Goal: Task Accomplishment & Management: Manage account settings

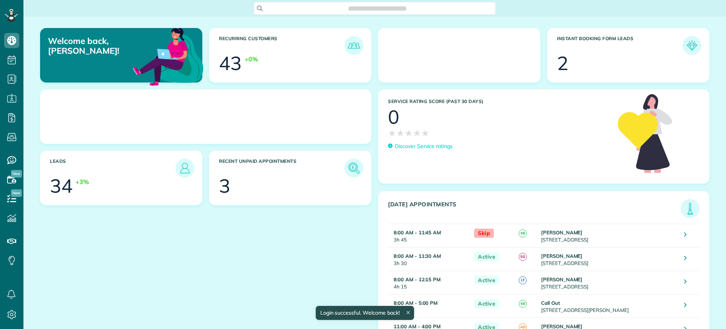
scroll to position [3, 3]
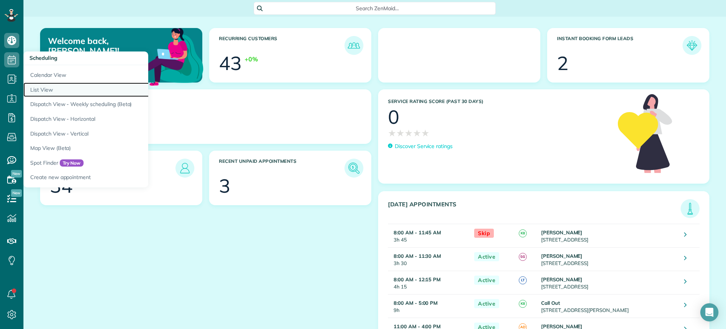
click at [45, 82] on link "List View" at bounding box center [117, 89] width 189 height 15
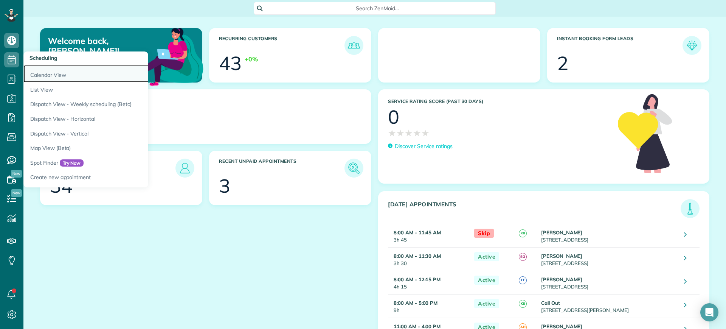
click at [48, 76] on link "Calendar View" at bounding box center [117, 73] width 189 height 17
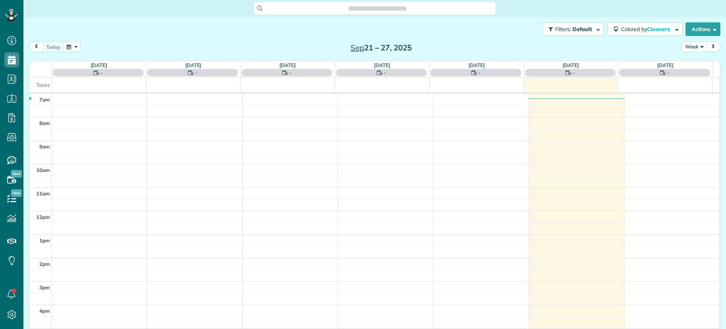
scroll to position [3, 3]
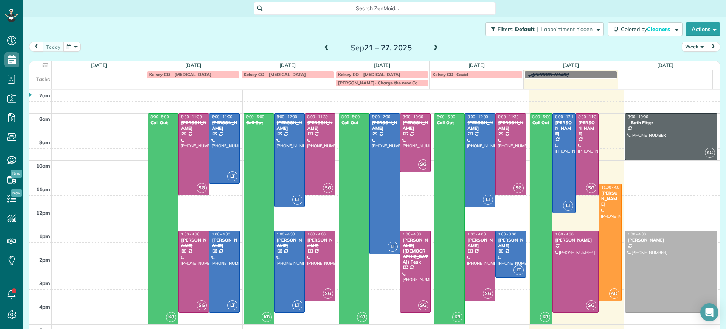
click at [323, 50] on span at bounding box center [327, 48] width 8 height 7
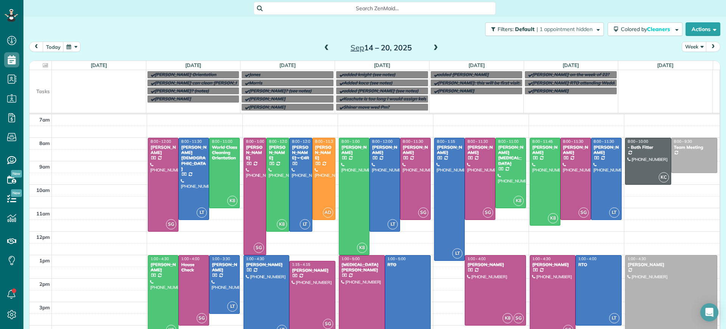
click at [432, 49] on span at bounding box center [436, 48] width 8 height 7
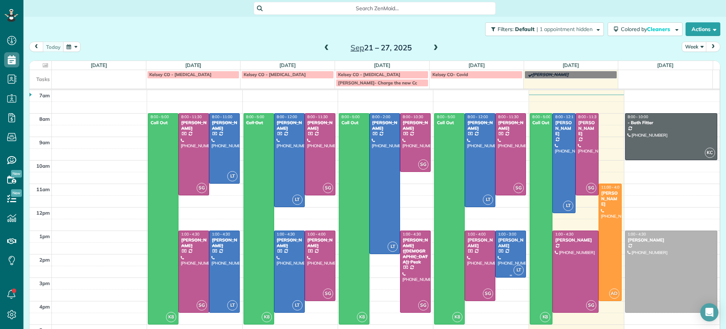
click at [499, 250] on div at bounding box center [511, 254] width 30 height 46
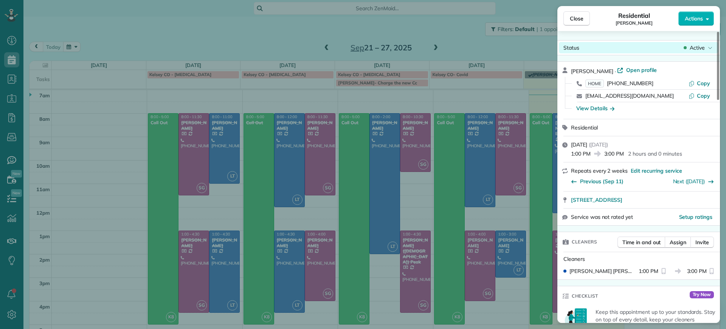
click at [695, 51] on div "Status Active" at bounding box center [639, 47] width 160 height 11
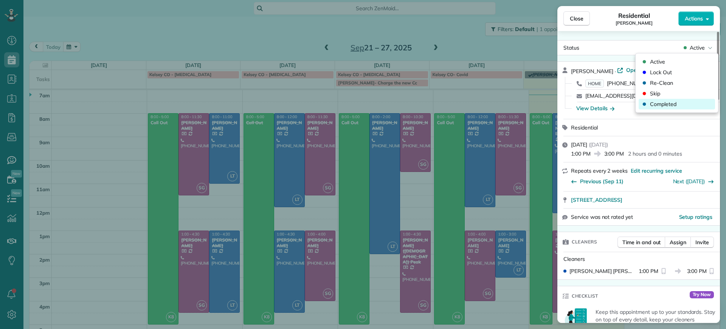
click at [656, 104] on span "Completed" at bounding box center [663, 104] width 26 height 8
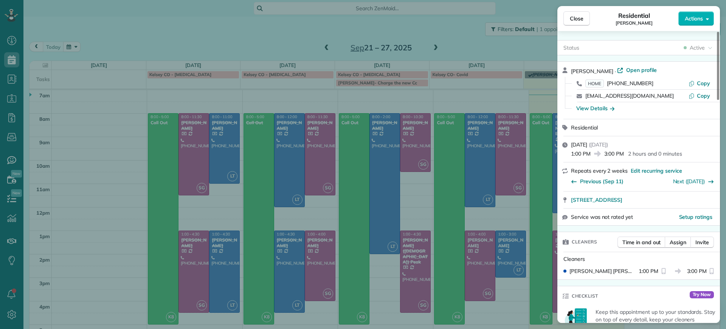
click at [467, 263] on div "Close Residential Lucas English Actions Status Active Lucas English · Open prof…" at bounding box center [363, 164] width 726 height 329
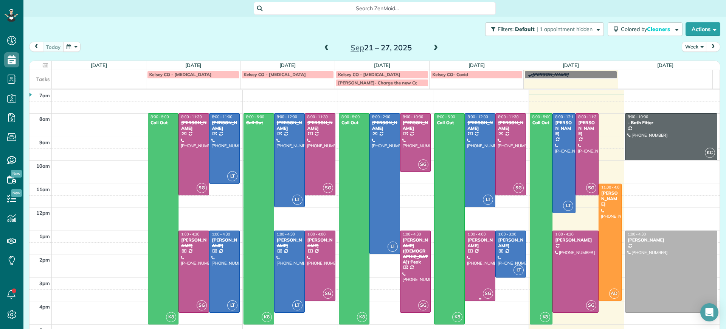
click at [472, 260] on div at bounding box center [480, 266] width 30 height 70
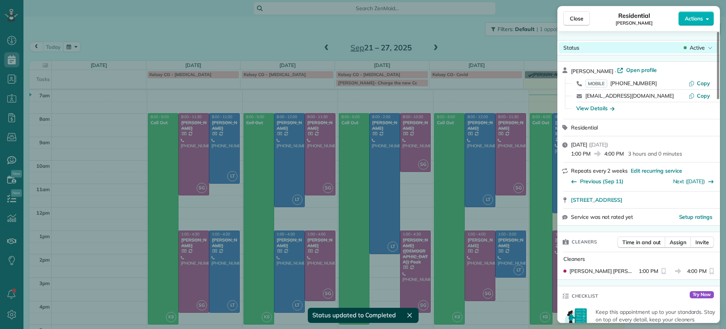
click at [695, 49] on span "Active" at bounding box center [697, 48] width 15 height 8
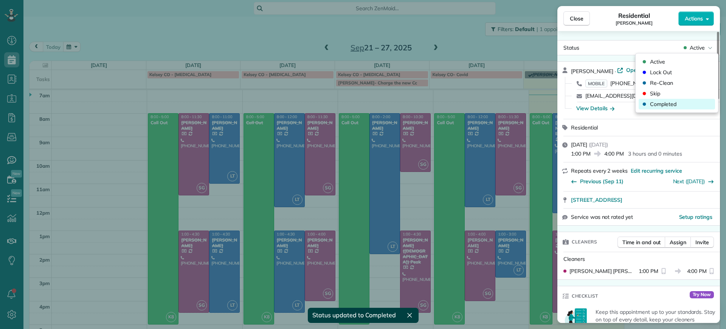
click at [652, 106] on span "Completed" at bounding box center [663, 104] width 26 height 8
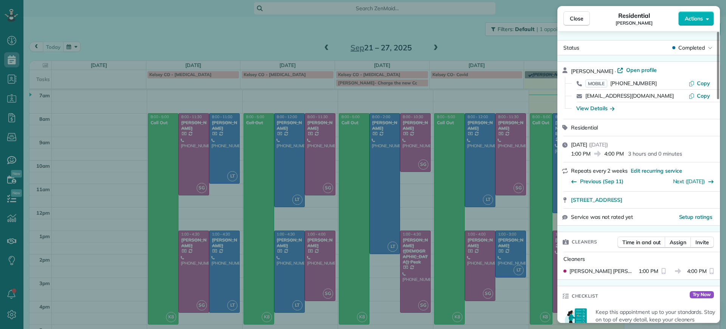
click at [406, 22] on div "Close Residential Deborah Bassett Actions Status Completed Deborah Bassett · Op…" at bounding box center [363, 164] width 726 height 329
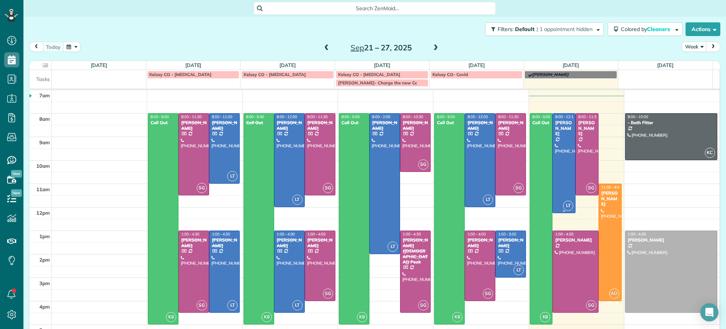
click at [562, 159] on div at bounding box center [564, 163] width 22 height 99
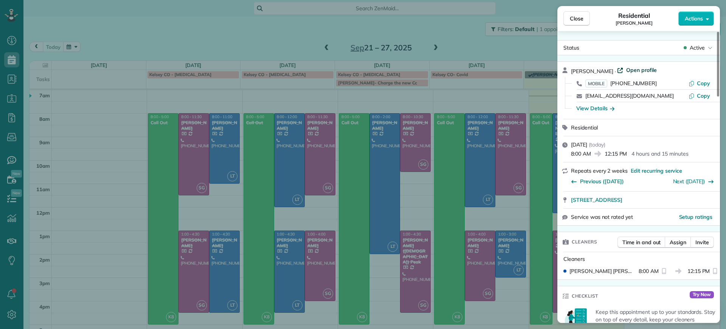
click at [632, 68] on span "Open profile" at bounding box center [642, 70] width 31 height 8
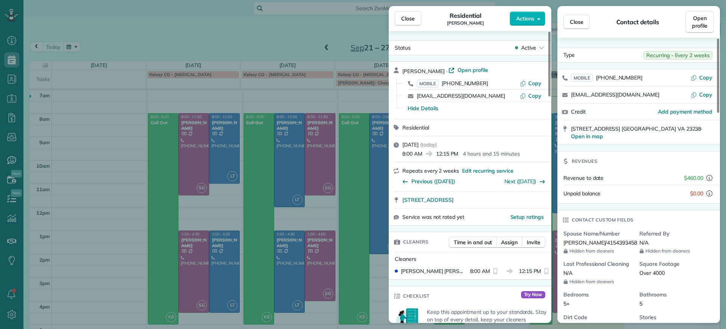
click at [194, 68] on div "Close Residential Lauren Sides Actions Status Active Lauren Sides · Open profil…" at bounding box center [363, 164] width 726 height 329
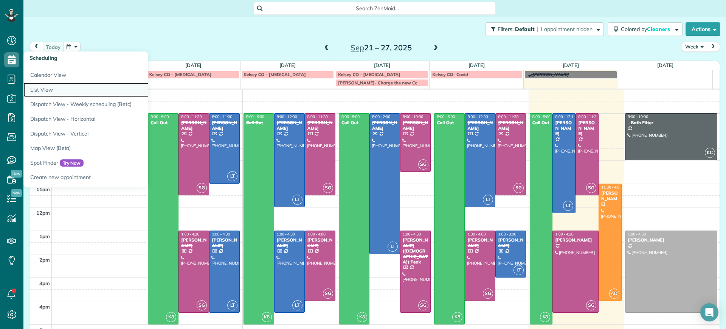
click at [52, 93] on link "List View" at bounding box center [117, 89] width 189 height 15
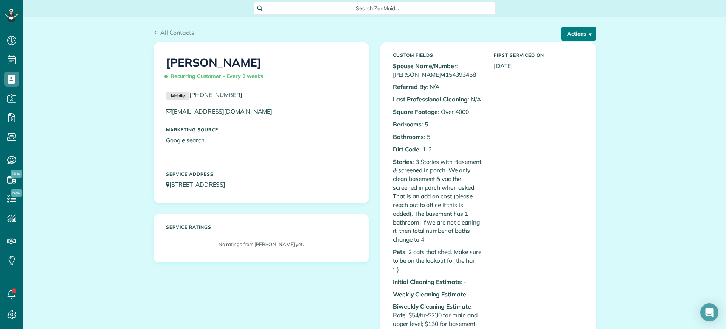
click at [569, 33] on button "Actions" at bounding box center [578, 34] width 35 height 14
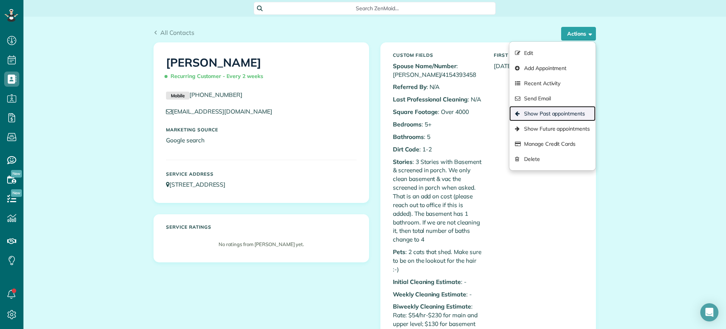
click at [562, 112] on link "Show Past appointments" at bounding box center [553, 113] width 86 height 15
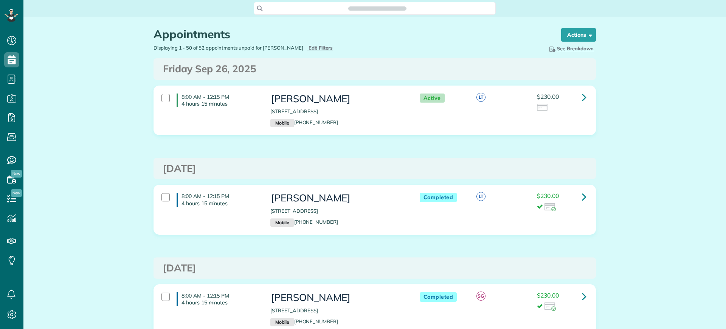
scroll to position [3, 3]
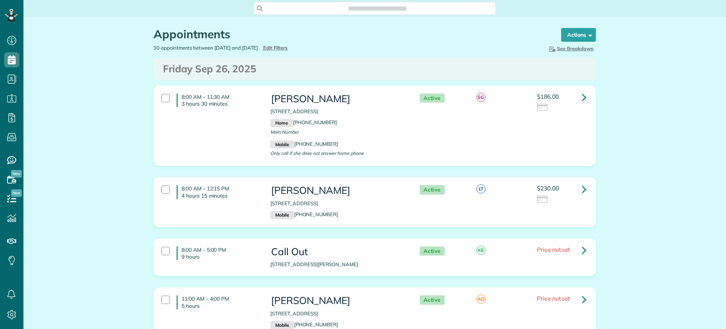
scroll to position [329, 23]
type input "**********"
click at [286, 50] on span "Edit Filters" at bounding box center [275, 48] width 25 height 6
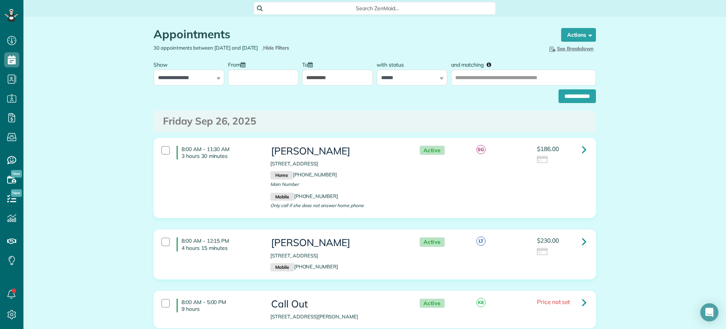
click at [244, 76] on input "From" at bounding box center [263, 78] width 71 height 16
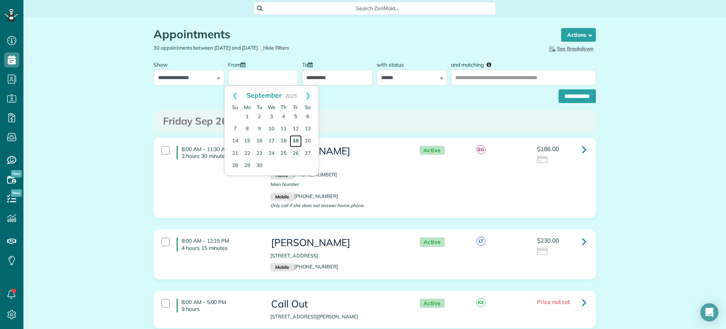
click at [295, 143] on link "19" at bounding box center [296, 141] width 12 height 12
type input "**********"
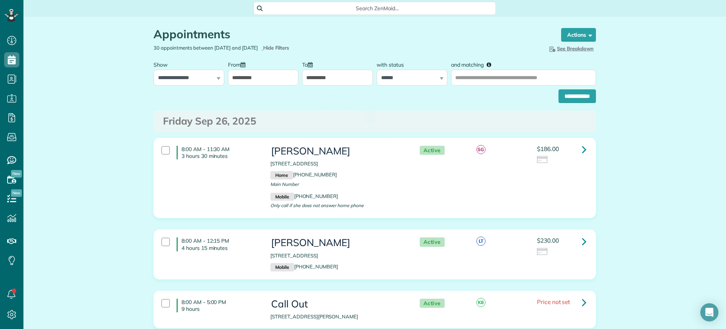
click at [342, 83] on input "**********" at bounding box center [337, 78] width 71 height 16
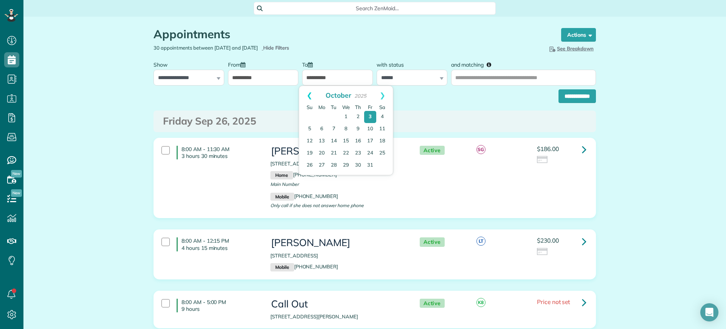
click at [311, 96] on link "Prev" at bounding box center [309, 95] width 21 height 19
click at [361, 152] on link "25" at bounding box center [358, 154] width 12 height 12
type input "**********"
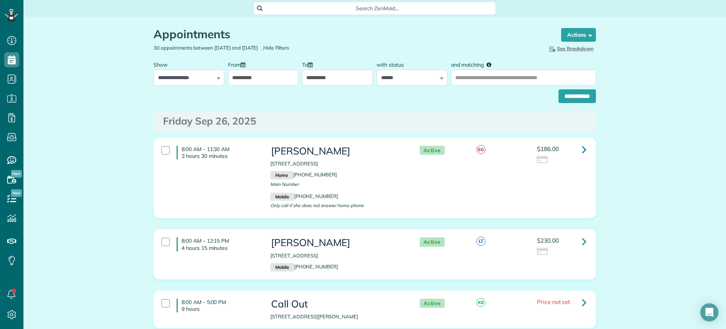
click at [422, 65] on div "**********" at bounding box center [412, 71] width 71 height 28
click at [422, 73] on select "**********" at bounding box center [412, 78] width 71 height 16
select select
click at [377, 70] on select "**********" at bounding box center [412, 78] width 71 height 16
click at [525, 68] on div "and matching" at bounding box center [523, 71] width 149 height 28
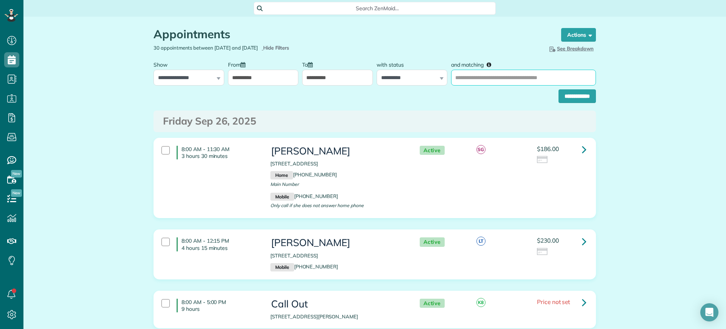
click at [526, 76] on input "and matching" at bounding box center [523, 78] width 145 height 16
type input "*"
type input "******"
click at [559, 89] on input "**********" at bounding box center [577, 96] width 37 height 14
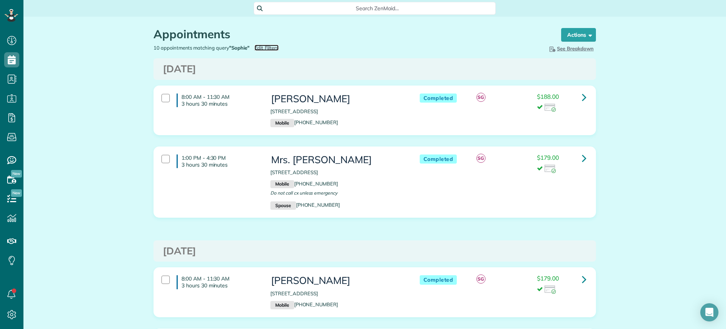
click at [268, 46] on span "Edit Filters" at bounding box center [267, 48] width 25 height 6
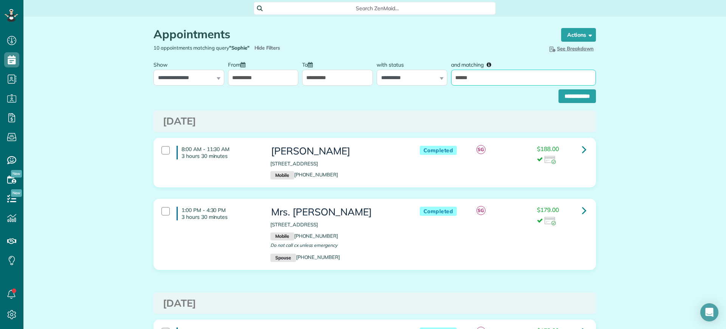
click at [463, 73] on input "******" at bounding box center [523, 78] width 145 height 16
type input "*****"
click at [559, 89] on input "**********" at bounding box center [577, 96] width 37 height 14
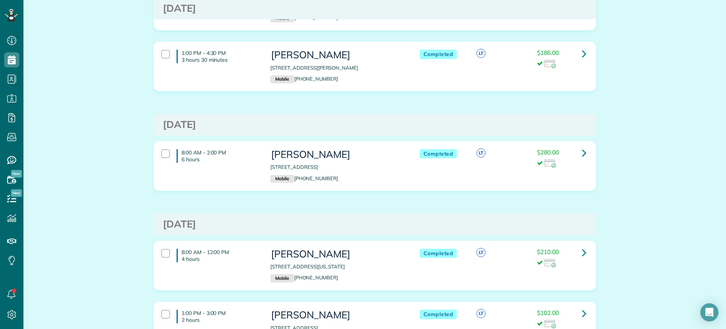
scroll to position [505, 0]
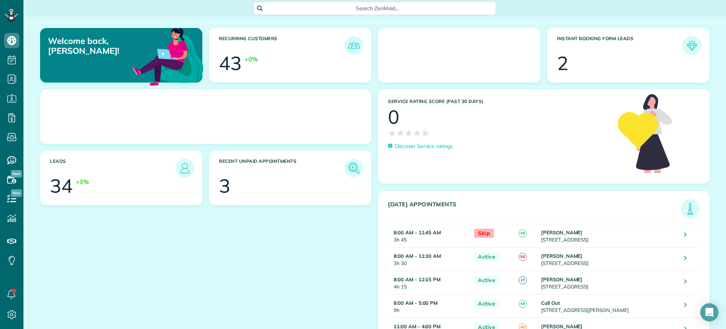
scroll to position [3, 3]
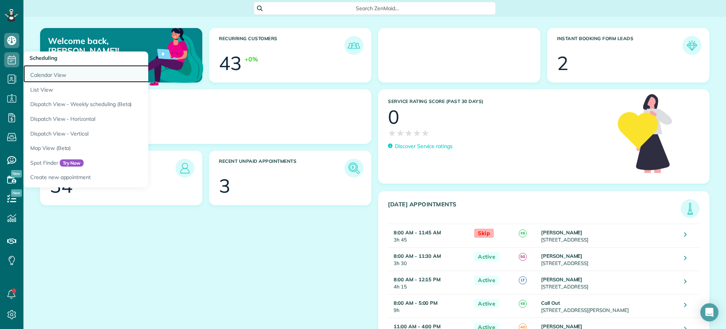
click at [44, 70] on link "Calendar View" at bounding box center [117, 73] width 189 height 17
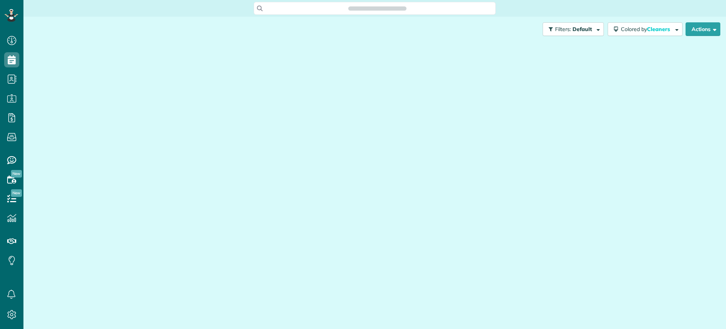
scroll to position [329, 23]
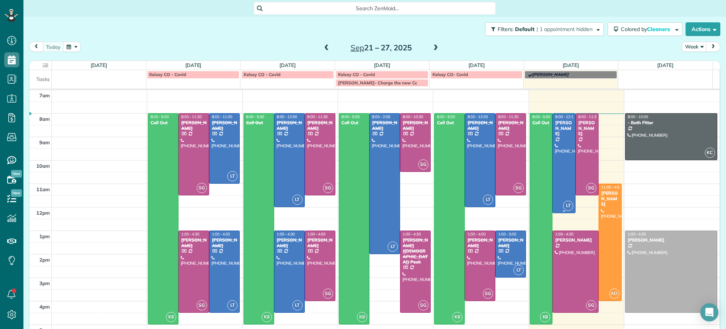
click at [554, 135] on div at bounding box center [564, 163] width 22 height 99
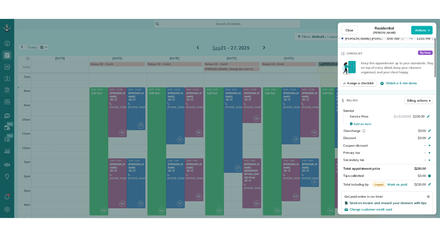
scroll to position [286, 0]
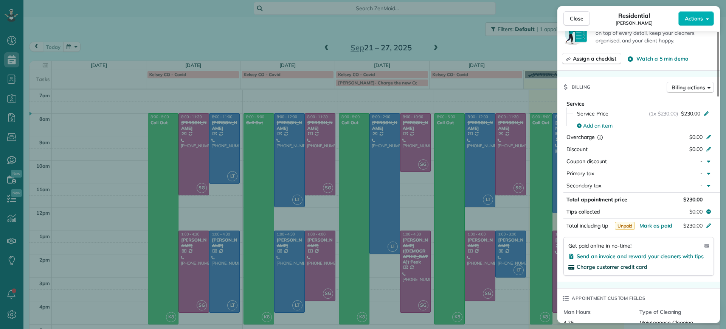
click at [634, 267] on span "Charge customer credit card" at bounding box center [612, 266] width 71 height 7
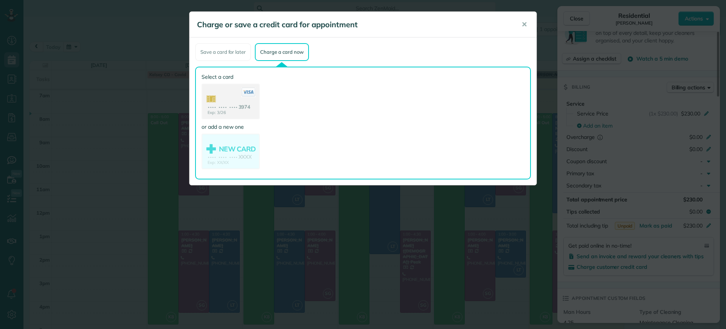
drag, startPoint x: 244, startPoint y: 101, endPoint x: 358, endPoint y: 197, distance: 149.0
click at [245, 101] on use at bounding box center [230, 102] width 57 height 36
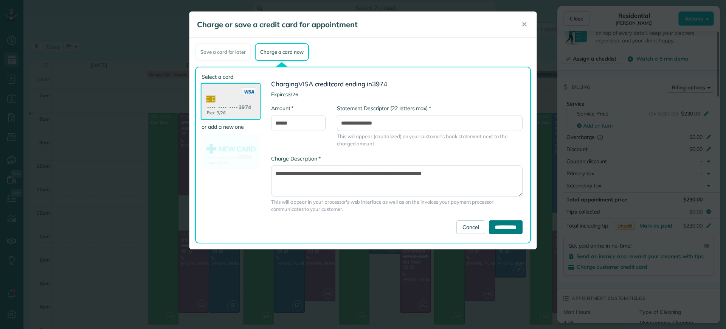
click at [510, 226] on input "**********" at bounding box center [506, 227] width 34 height 14
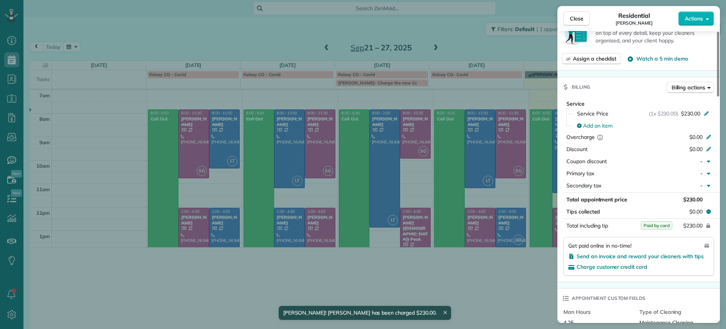
scroll to position [329, 23]
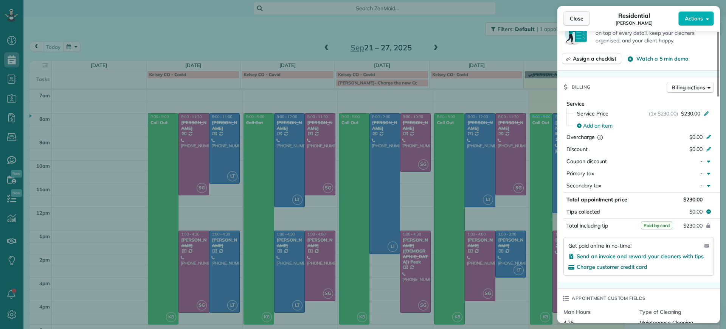
click at [578, 23] on button "Close" at bounding box center [577, 18] width 26 height 14
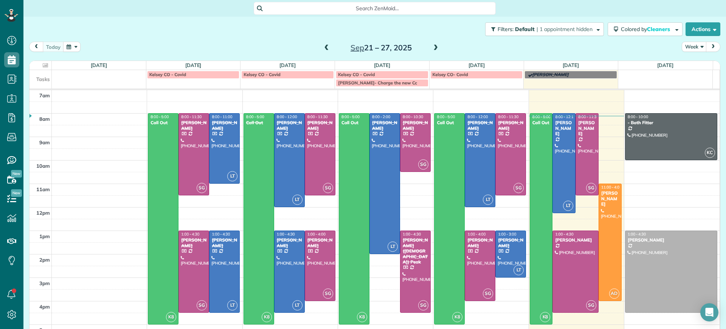
click at [432, 45] on span at bounding box center [436, 48] width 8 height 7
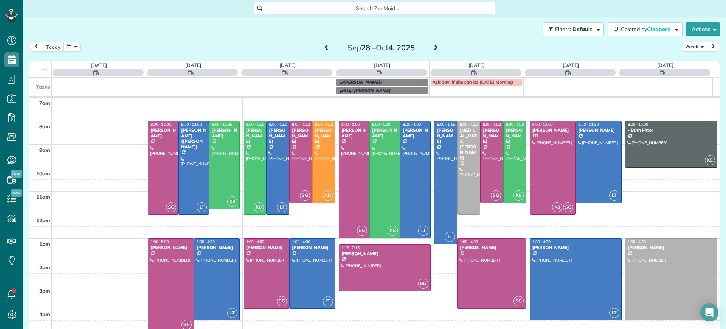
click at [432, 45] on span at bounding box center [436, 48] width 8 height 7
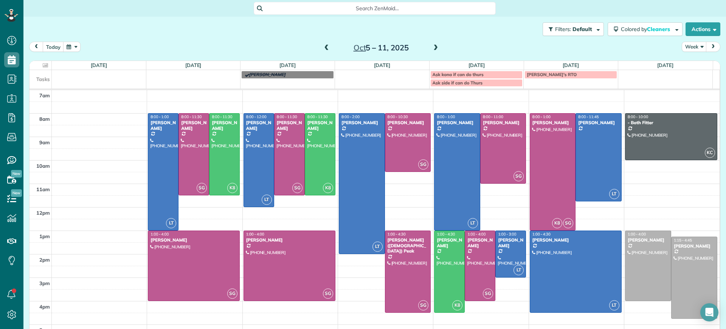
click at [323, 48] on span at bounding box center [327, 48] width 8 height 7
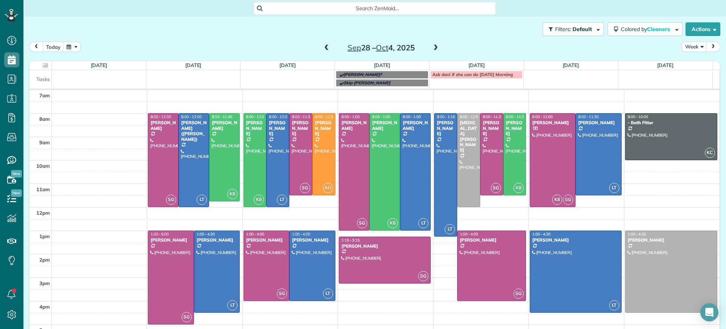
click at [323, 45] on span at bounding box center [327, 48] width 8 height 7
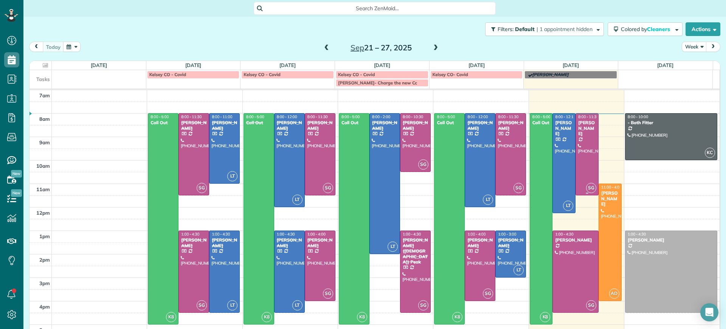
click at [582, 153] on div at bounding box center [587, 154] width 22 height 81
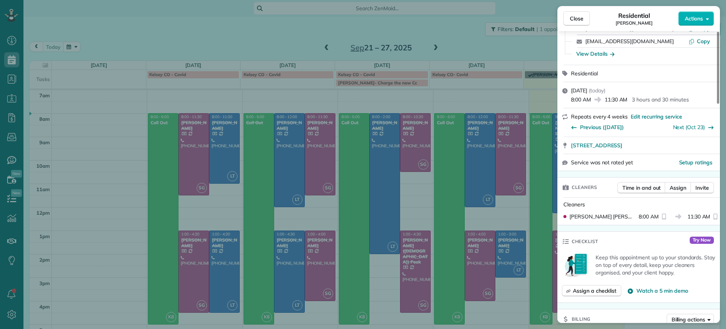
scroll to position [287, 0]
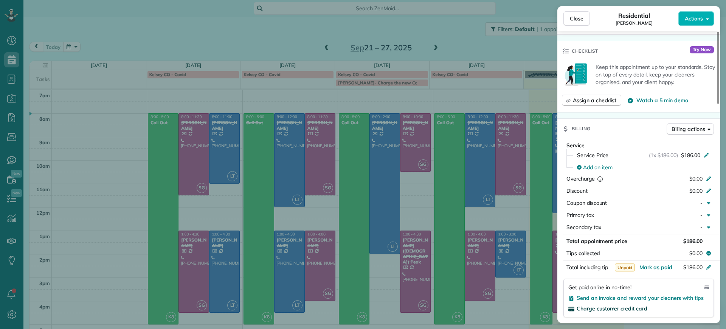
click at [611, 310] on span "Charge customer credit card" at bounding box center [612, 308] width 71 height 7
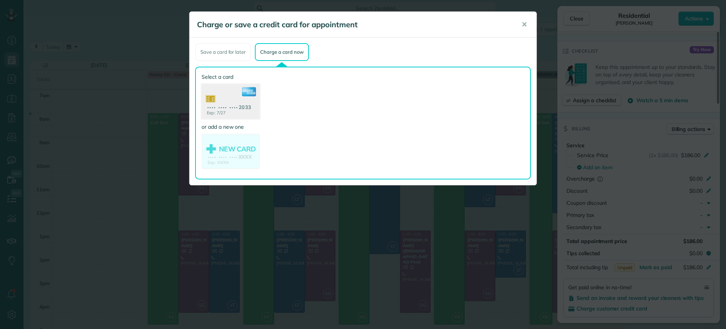
click at [247, 104] on use at bounding box center [231, 102] width 58 height 37
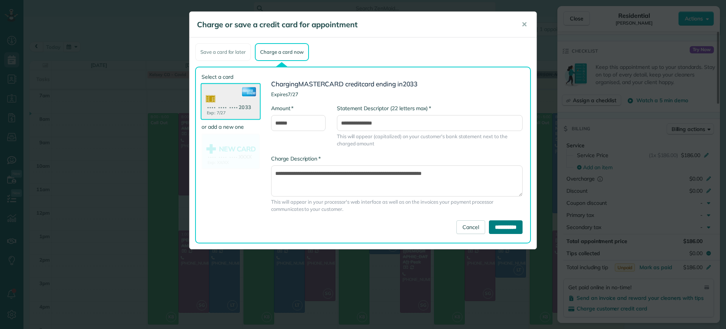
click at [490, 225] on input "**********" at bounding box center [506, 227] width 34 height 14
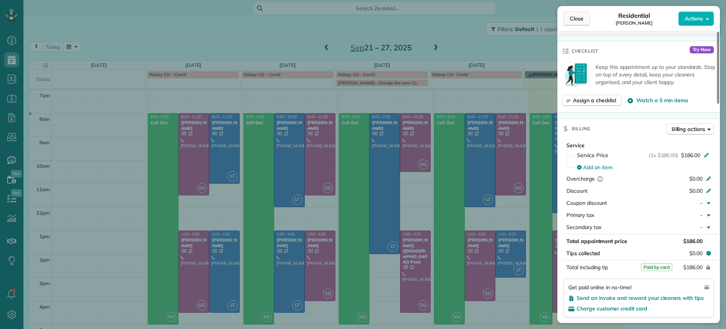
click at [574, 22] on button "Close" at bounding box center [577, 18] width 26 height 14
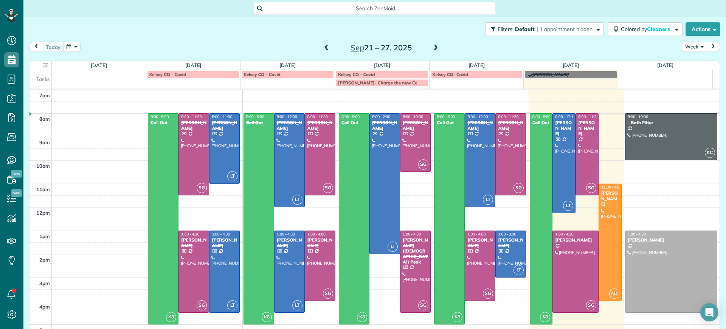
click at [323, 48] on span at bounding box center [327, 48] width 8 height 7
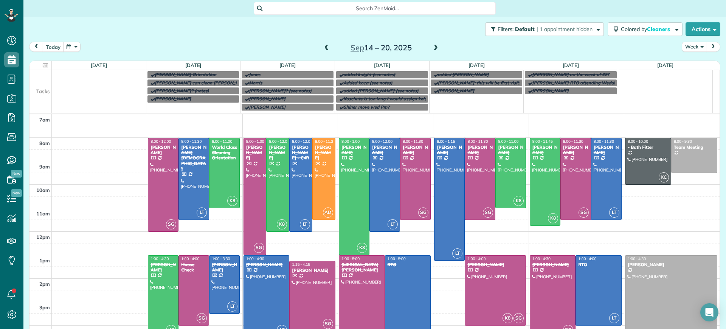
click at [434, 51] on span at bounding box center [436, 48] width 8 height 7
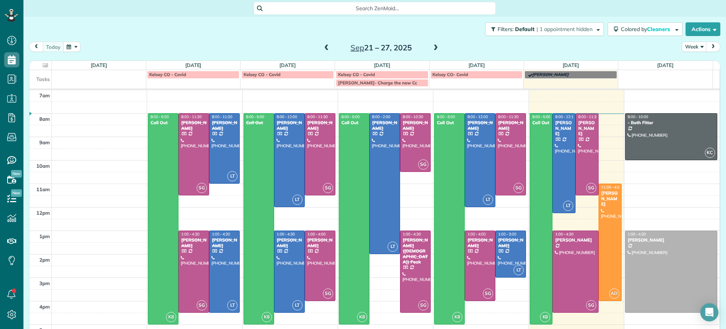
click at [434, 45] on span at bounding box center [436, 48] width 8 height 7
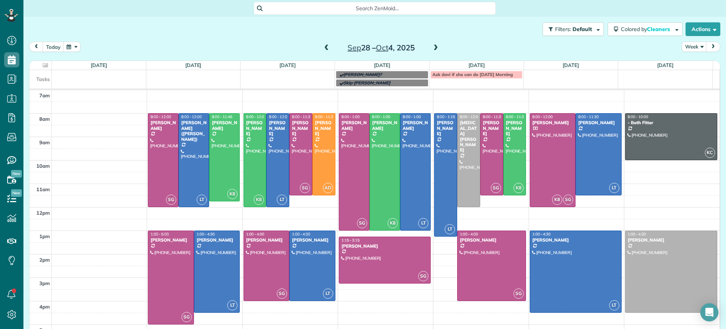
click at [432, 48] on span at bounding box center [436, 48] width 8 height 7
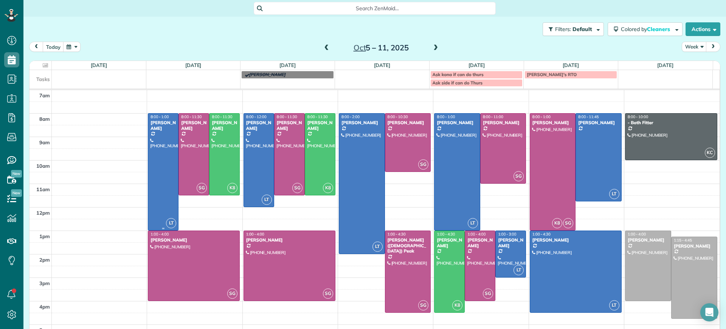
click at [160, 150] on div at bounding box center [163, 172] width 30 height 117
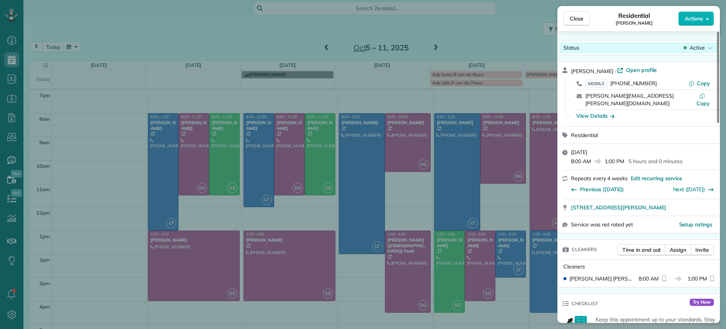
click at [695, 50] on span "Active" at bounding box center [697, 48] width 15 height 8
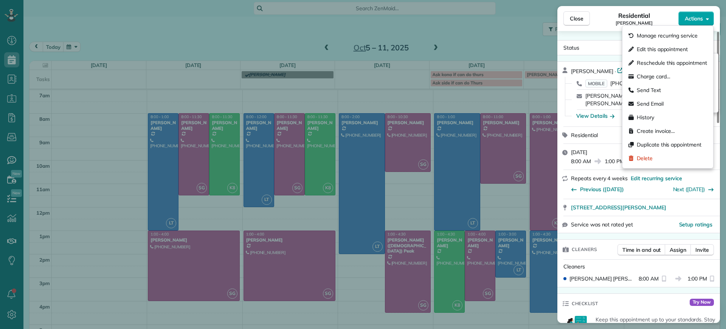
click at [698, 23] on button "Actions" at bounding box center [697, 18] width 36 height 14
click at [670, 46] on span "Edit this appointment" at bounding box center [662, 49] width 51 height 8
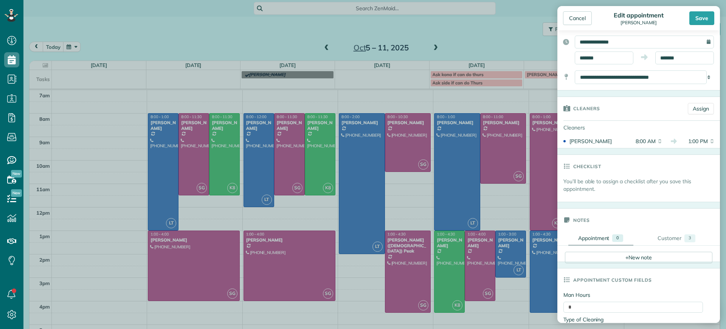
scroll to position [142, 0]
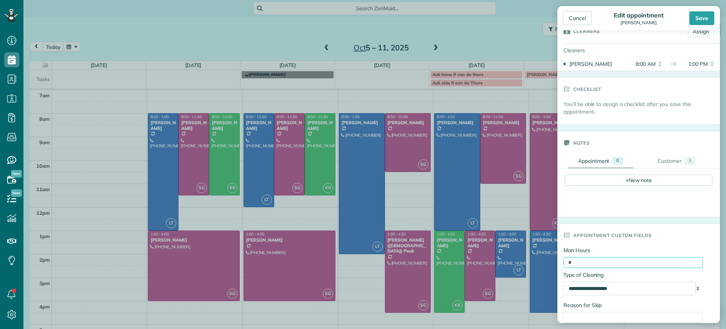
click at [589, 265] on input "*" at bounding box center [634, 262] width 140 height 11
type input "*"
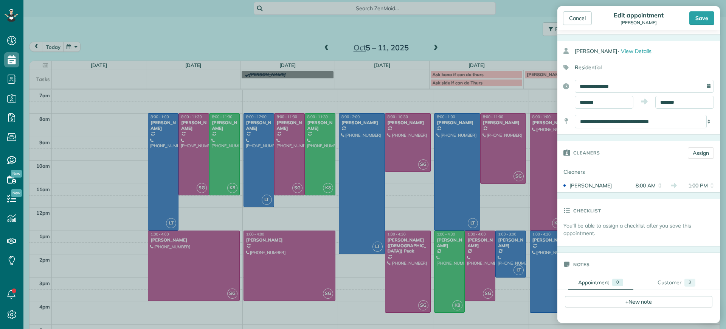
scroll to position [0, 0]
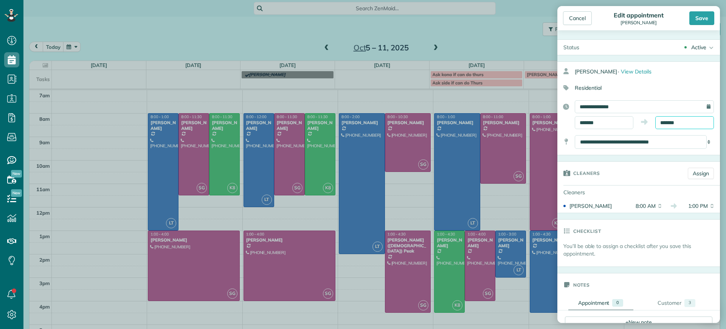
click at [693, 121] on input "*******" at bounding box center [685, 122] width 59 height 13
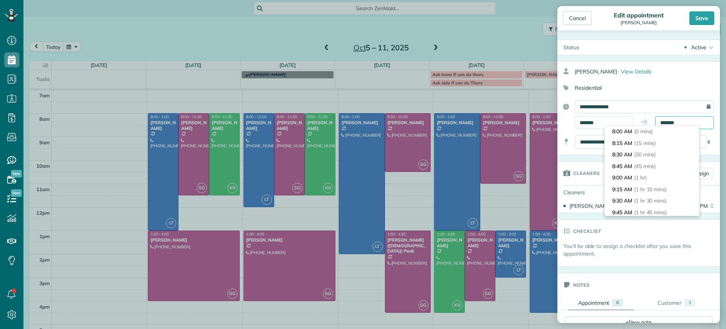
scroll to position [219, 0]
click at [661, 247] on p "You’ll be able to assign a checklist after you save this appointment." at bounding box center [642, 249] width 157 height 15
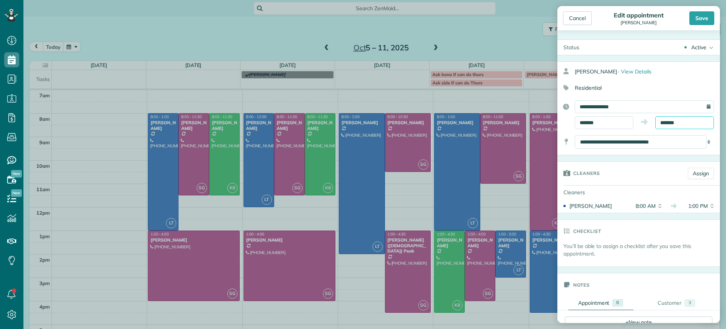
click at [659, 120] on input "*******" at bounding box center [685, 122] width 59 height 13
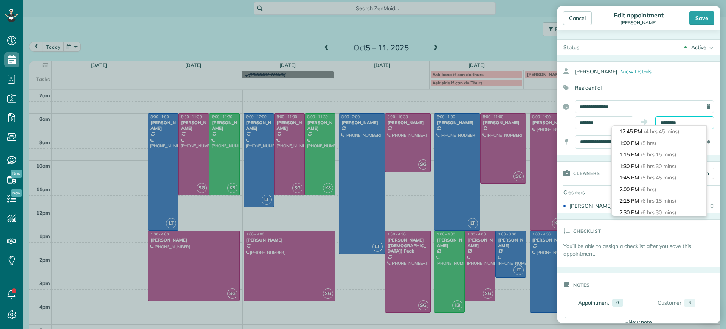
scroll to position [173, 0]
type input "********"
click at [659, 259] on div "You’ll be able to assign a checklist after you save this appointment." at bounding box center [639, 254] width 163 height 24
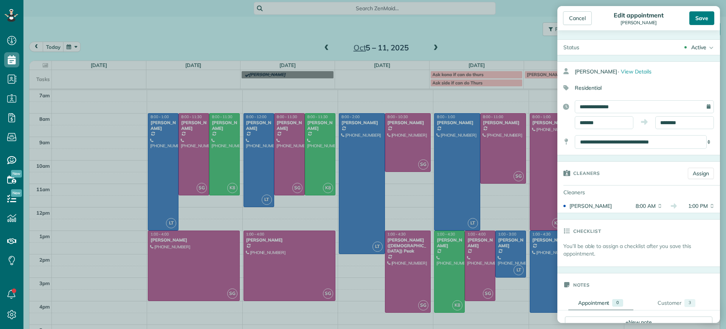
click at [711, 22] on div "Save" at bounding box center [702, 18] width 25 height 14
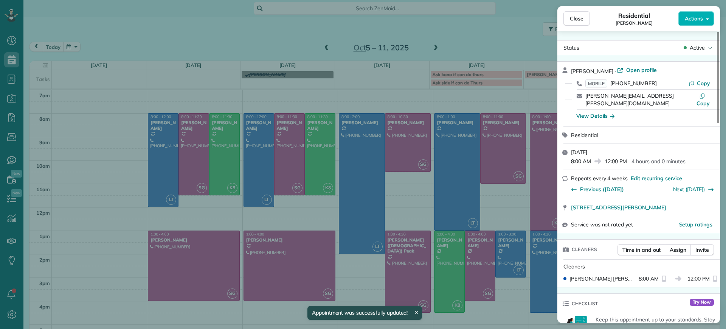
click at [169, 170] on div "Close Residential Danielle Leek Actions Status Active Danielle Leek · Open prof…" at bounding box center [363, 164] width 726 height 329
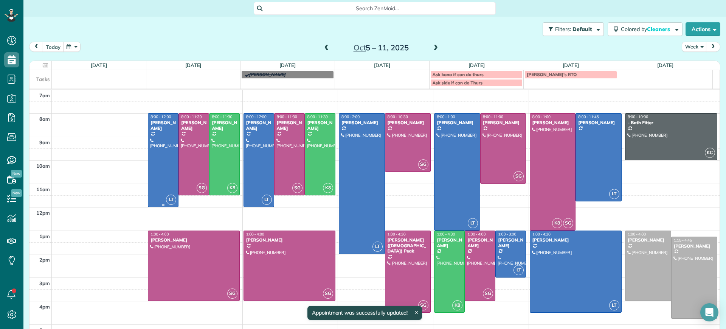
click at [163, 174] on div at bounding box center [163, 160] width 30 height 93
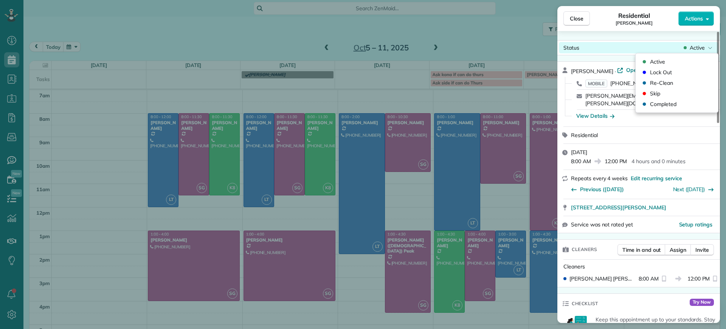
click at [695, 51] on span "Active" at bounding box center [697, 48] width 15 height 8
click at [712, 8] on div "Close Residential Danielle Leek Actions" at bounding box center [639, 18] width 163 height 25
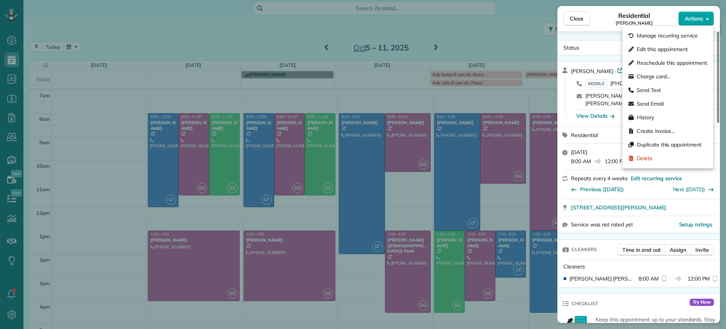
click at [705, 18] on button "Actions" at bounding box center [697, 18] width 36 height 14
click at [672, 48] on span "Edit this appointment" at bounding box center [662, 49] width 51 height 8
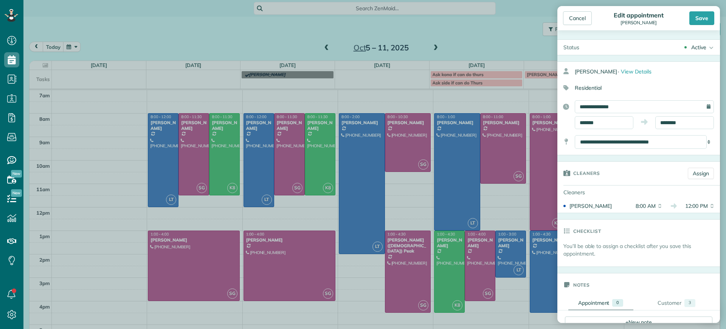
click at [676, 115] on div "**********" at bounding box center [639, 114] width 163 height 29
click at [678, 118] on input "********" at bounding box center [685, 122] width 59 height 13
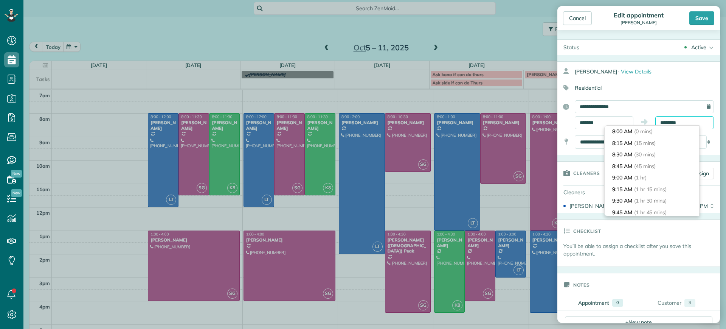
scroll to position [173, 0]
type input "*******"
click at [643, 187] on span "(5 hrs)" at bounding box center [642, 189] width 16 height 7
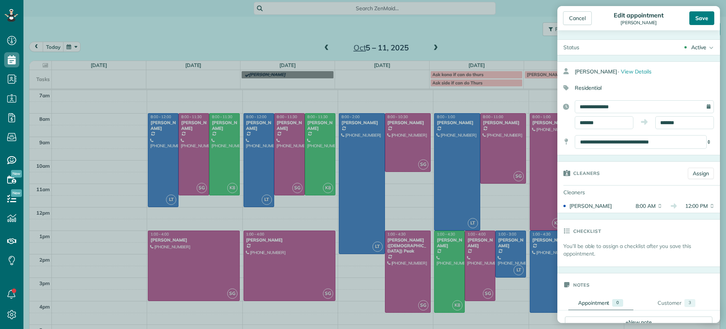
click at [703, 17] on div "Save" at bounding box center [702, 18] width 25 height 14
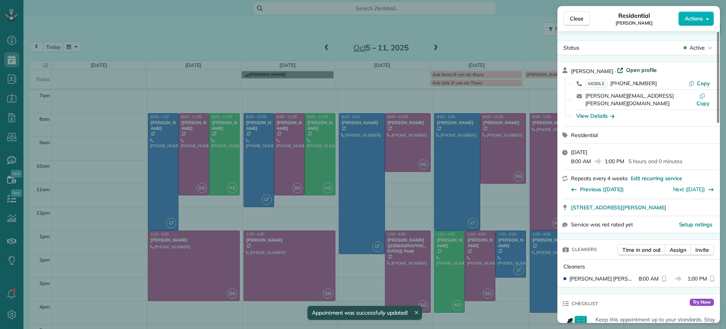
click at [627, 69] on span "Open profile" at bounding box center [642, 70] width 31 height 8
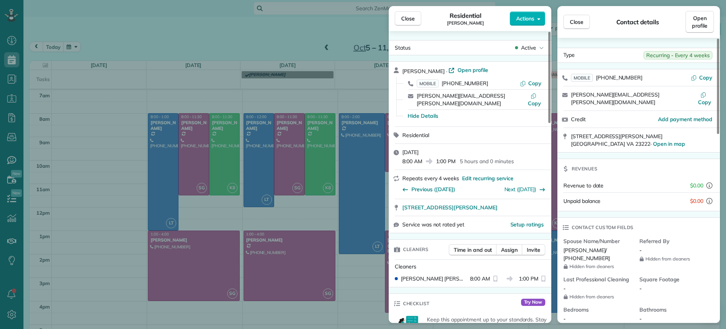
click at [196, 58] on div "Close Residential Danielle Leek Actions Status Active Danielle Leek · Open prof…" at bounding box center [363, 164] width 726 height 329
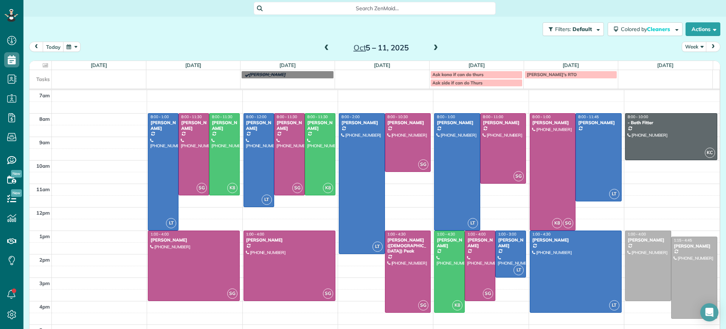
click at [323, 48] on span at bounding box center [327, 48] width 8 height 7
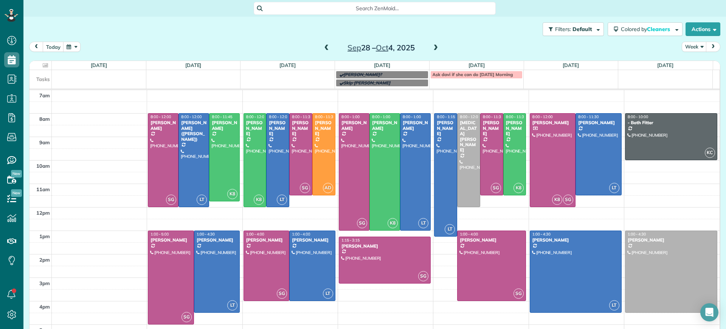
click at [323, 48] on span at bounding box center [327, 48] width 8 height 7
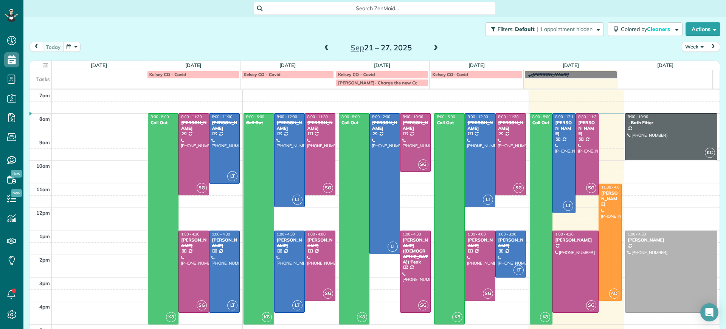
click at [432, 47] on span at bounding box center [436, 48] width 8 height 7
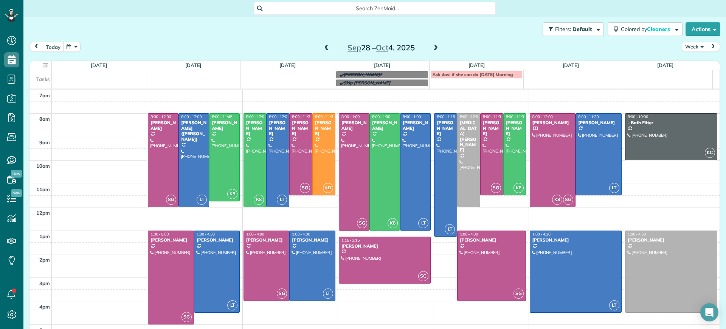
click at [323, 47] on span at bounding box center [327, 48] width 8 height 7
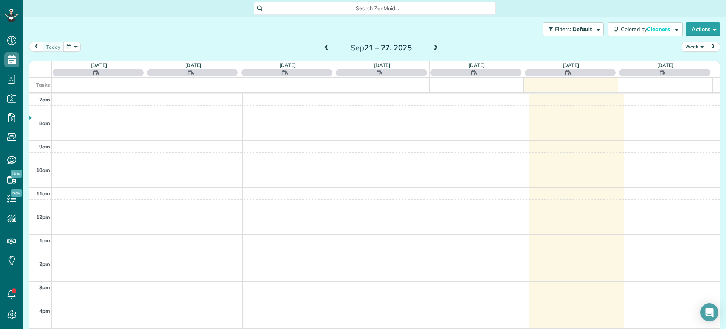
click at [323, 48] on span at bounding box center [327, 48] width 8 height 7
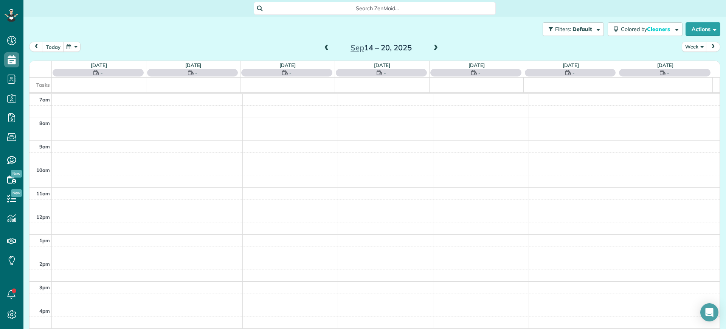
click at [432, 47] on span at bounding box center [436, 48] width 8 height 7
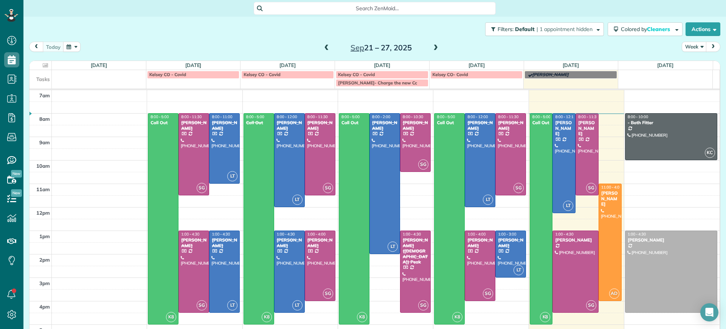
click at [432, 48] on span at bounding box center [436, 48] width 8 height 7
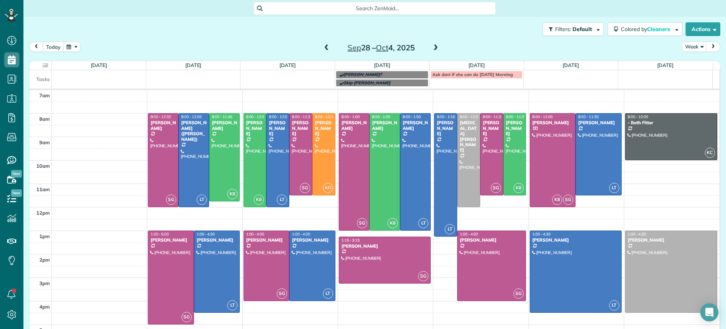
click at [323, 47] on span at bounding box center [327, 48] width 8 height 7
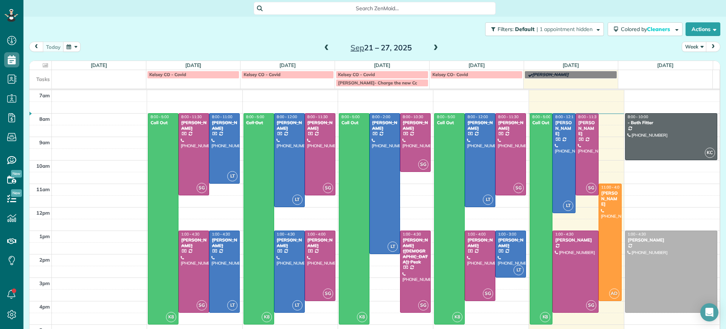
click at [433, 49] on span at bounding box center [436, 48] width 8 height 7
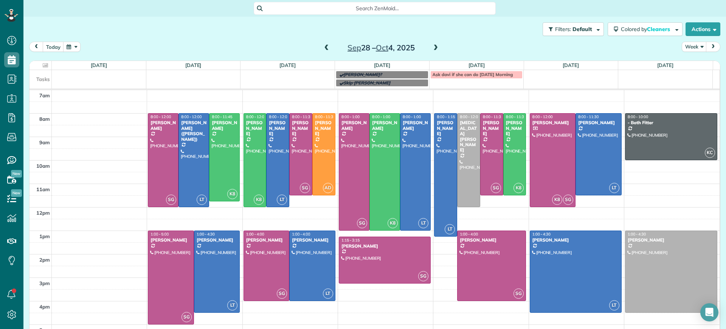
click at [433, 49] on span at bounding box center [436, 48] width 8 height 7
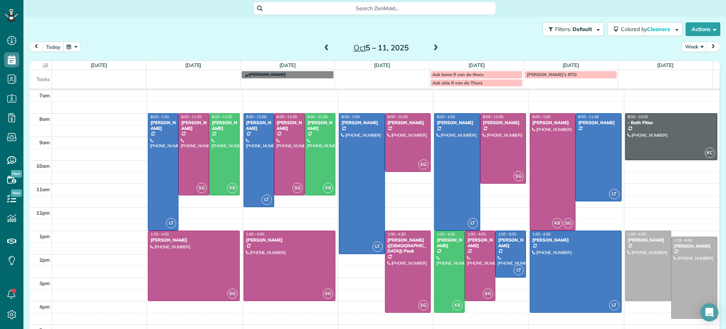
click at [324, 47] on span at bounding box center [327, 48] width 8 height 7
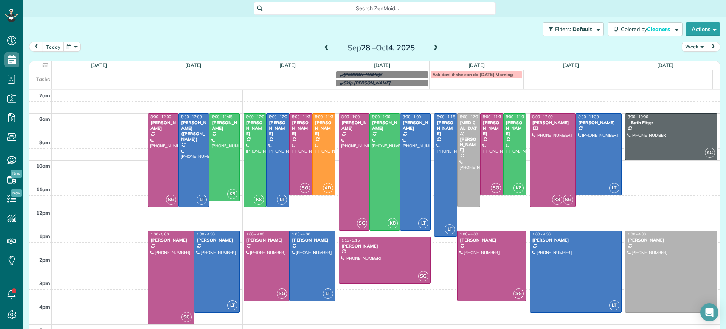
click at [324, 47] on span at bounding box center [327, 48] width 8 height 7
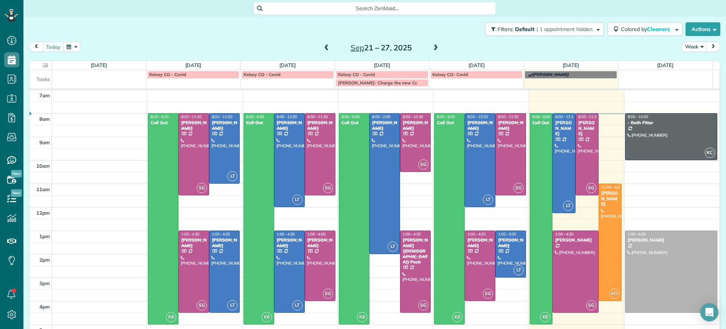
click at [435, 49] on span at bounding box center [436, 48] width 8 height 7
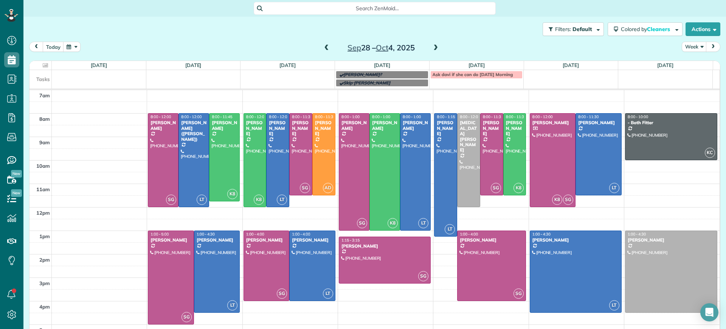
click at [435, 49] on span at bounding box center [436, 48] width 8 height 7
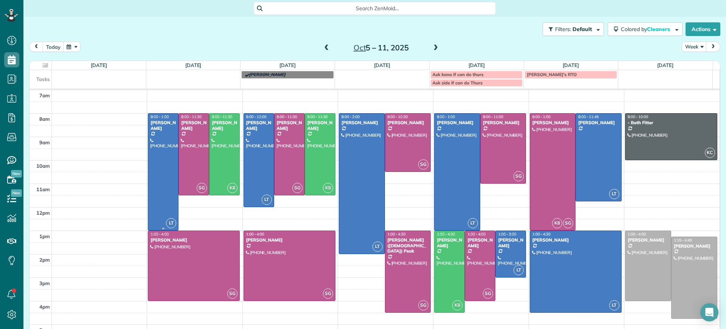
click at [164, 145] on div at bounding box center [163, 172] width 30 height 117
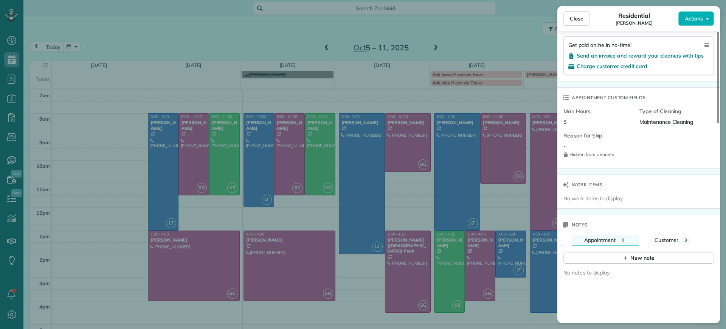
scroll to position [494, 0]
click at [635, 254] on div "New note" at bounding box center [639, 258] width 32 height 8
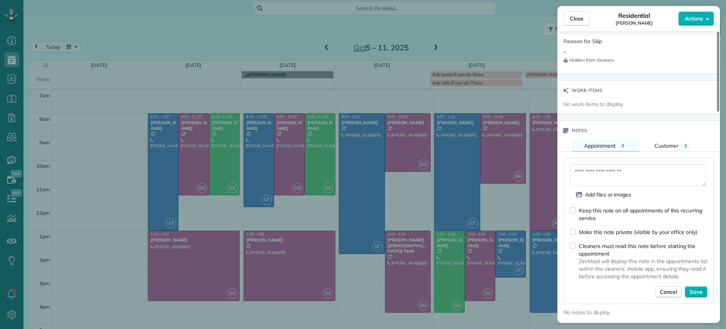
scroll to position [589, 0]
click at [571, 193] on form "Add files or images Keep this note on all appointments of this recurring servic…" at bounding box center [639, 230] width 138 height 133
click at [570, 236] on div "Add files or images Keep this note on all appointments of this recurring servic…" at bounding box center [639, 230] width 151 height 146
click at [619, 164] on textarea at bounding box center [638, 175] width 136 height 22
click at [605, 164] on textarea at bounding box center [638, 175] width 136 height 22
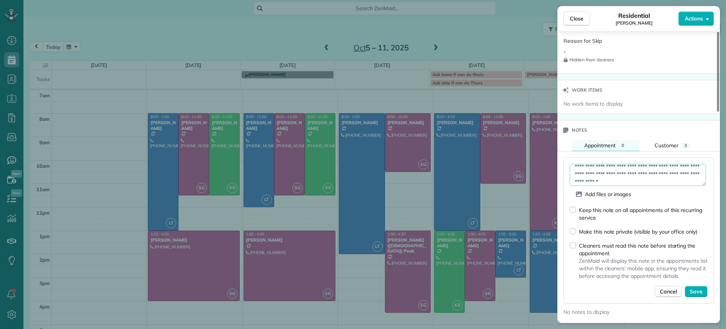
scroll to position [20, 0]
type textarea "**********"
click at [702, 288] on span "Save" at bounding box center [696, 292] width 13 height 8
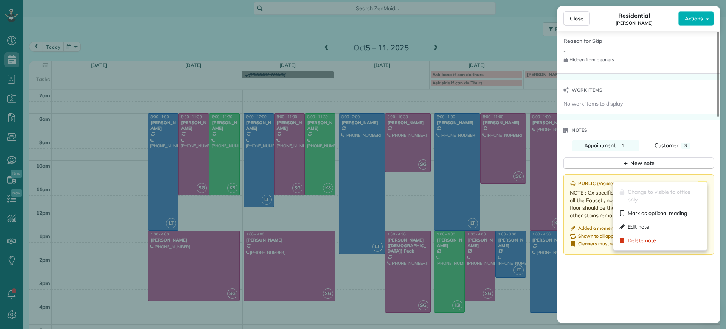
click at [702, 180] on icon at bounding box center [703, 184] width 9 height 9
click at [660, 227] on div "Edit note" at bounding box center [661, 227] width 88 height 14
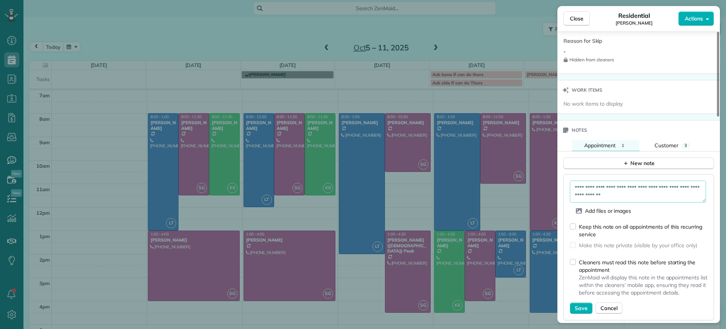
scroll to position [4, 0]
click at [602, 191] on textarea "**********" at bounding box center [638, 191] width 136 height 22
type textarea "**********"
click at [588, 302] on button "Save" at bounding box center [581, 307] width 23 height 11
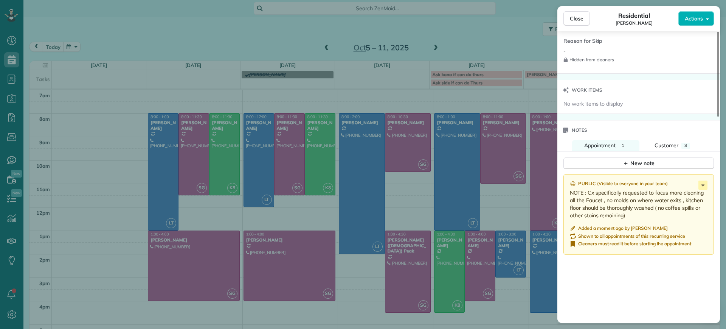
click at [386, 56] on div "Close Residential Danielle Leek Actions Status Active Danielle Leek · Open prof…" at bounding box center [363, 164] width 726 height 329
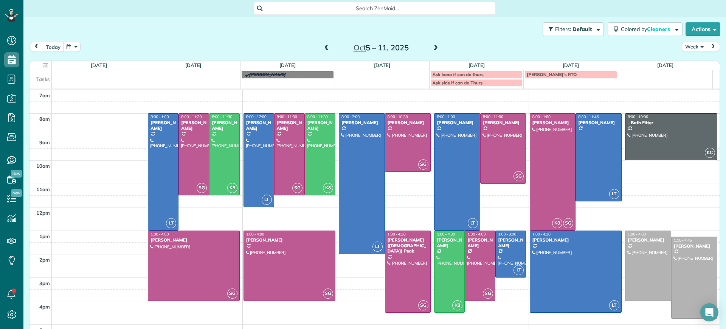
click at [152, 132] on div at bounding box center [163, 172] width 30 height 117
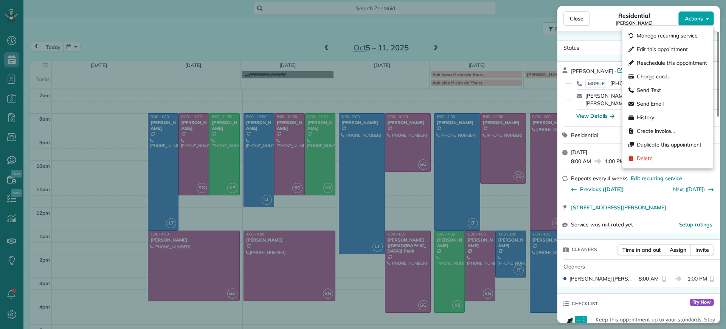
click at [701, 19] on span "Actions" at bounding box center [694, 19] width 18 height 8
click at [685, 50] on span "Edit this appointment" at bounding box center [662, 49] width 51 height 8
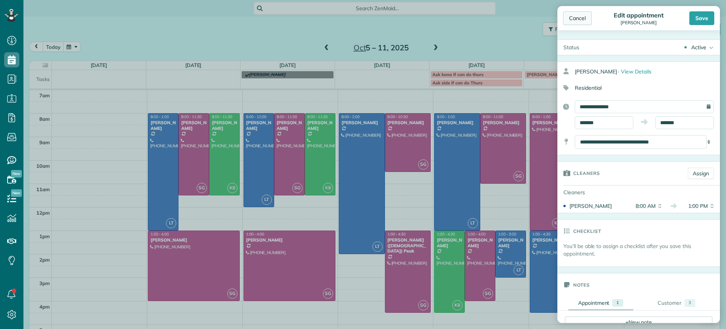
click at [582, 18] on div "Cancel" at bounding box center [577, 18] width 29 height 14
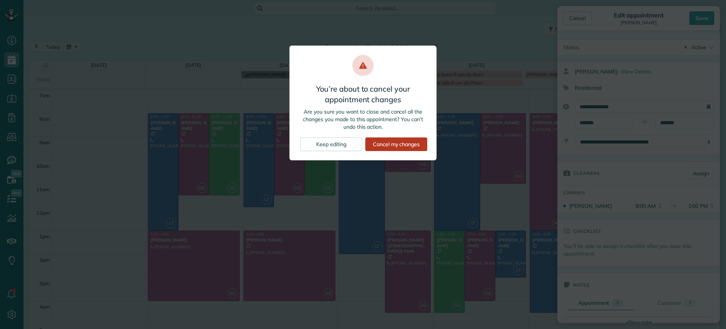
click at [416, 143] on div "Cancel my changes" at bounding box center [397, 144] width 62 height 14
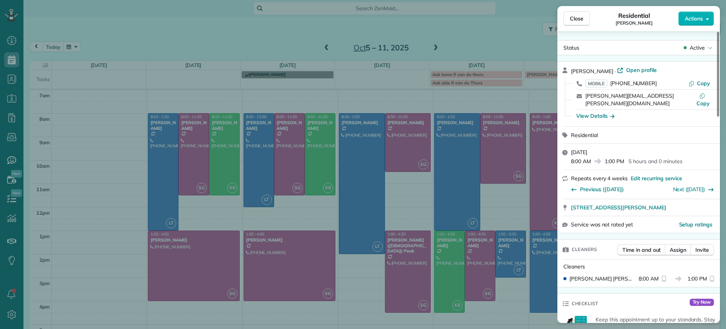
drag, startPoint x: 642, startPoint y: 70, endPoint x: 654, endPoint y: 77, distance: 13.4
click at [642, 70] on span "Open profile" at bounding box center [642, 70] width 31 height 8
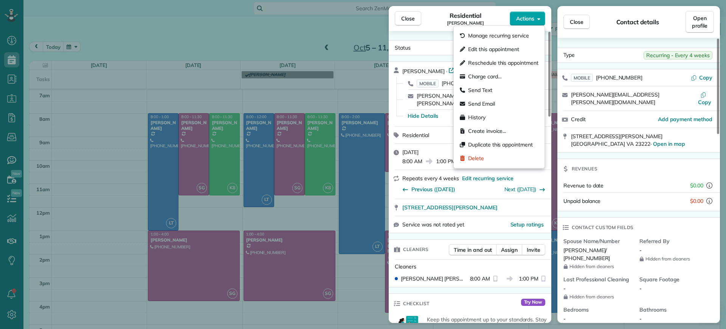
click at [539, 19] on icon "button" at bounding box center [539, 19] width 3 height 2
click at [527, 33] on span "Manage recurring service" at bounding box center [498, 36] width 61 height 8
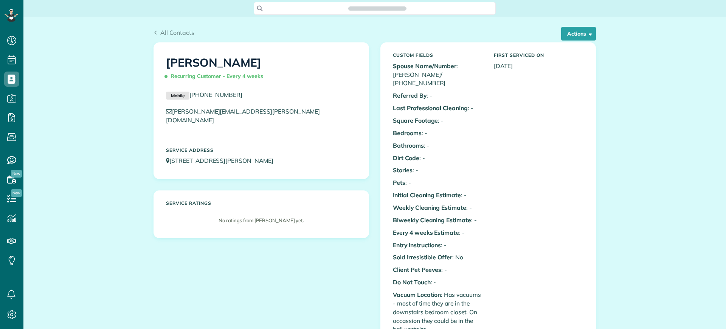
scroll to position [3, 3]
click at [579, 48] on div "Custom Fields Spouse Name/Number : [PERSON_NAME]/ [PHONE_NUMBER] Referred By : …" at bounding box center [488, 256] width 215 height 426
click at [570, 34] on button "Actions" at bounding box center [578, 34] width 35 height 14
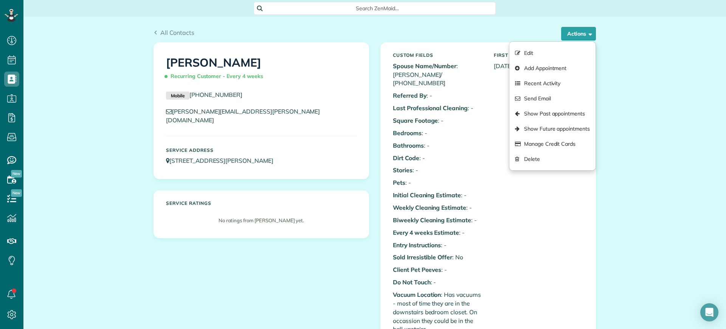
click at [547, 224] on div "Custom Fields Spouse Name/Number : [PERSON_NAME]/ [PHONE_NUMBER] Referred By : …" at bounding box center [488, 256] width 202 height 414
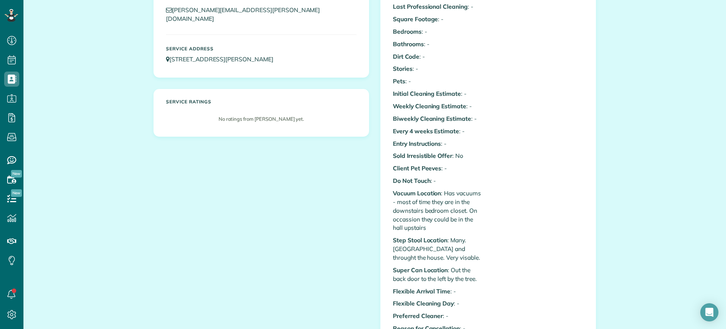
scroll to position [0, 0]
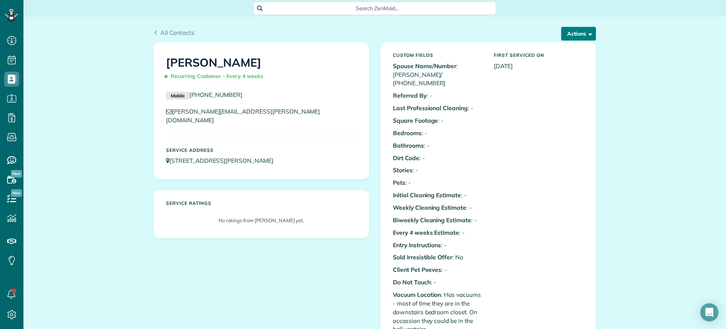
click at [583, 33] on button "Actions" at bounding box center [578, 34] width 35 height 14
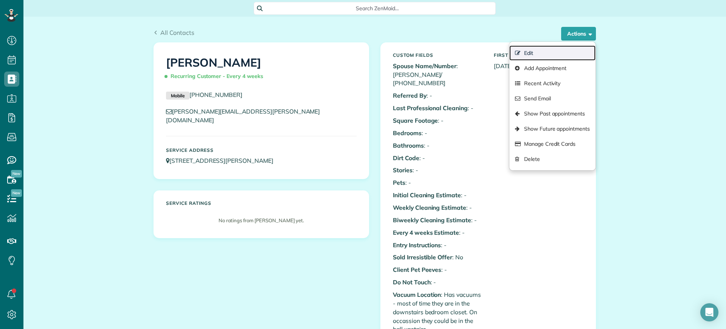
click at [563, 53] on link "Edit" at bounding box center [553, 52] width 86 height 15
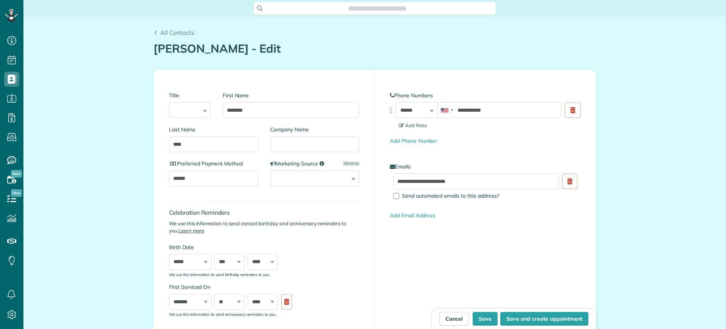
type input "**********"
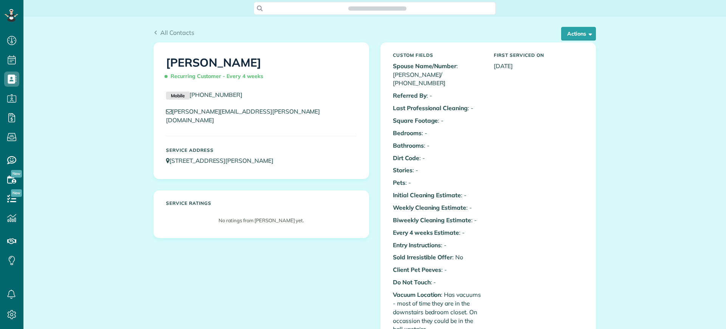
scroll to position [3, 3]
click at [581, 30] on button "Actions" at bounding box center [578, 34] width 35 height 14
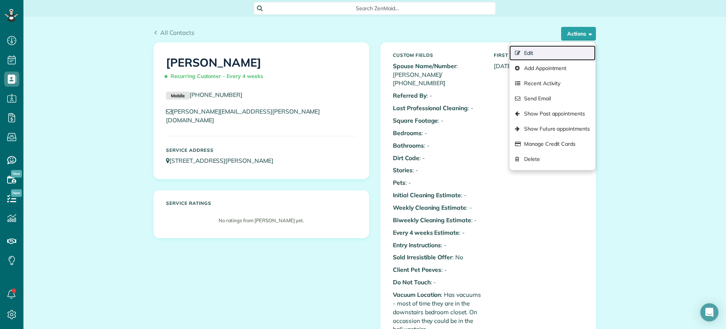
click at [554, 50] on link "Edit" at bounding box center [553, 52] width 86 height 15
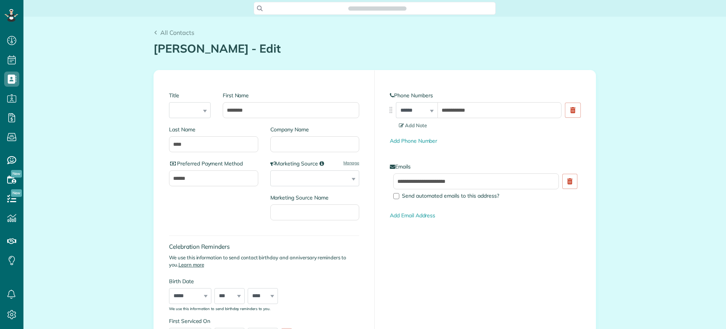
scroll to position [47, 0]
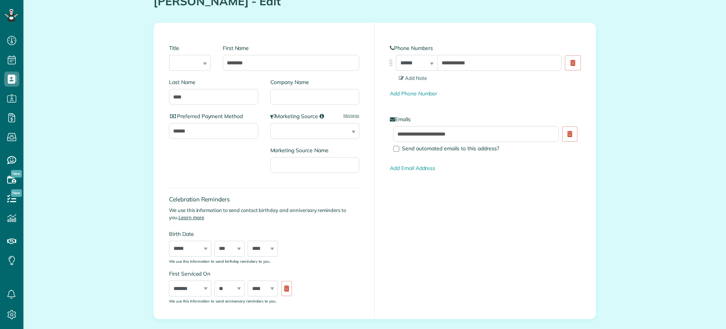
type input "**********"
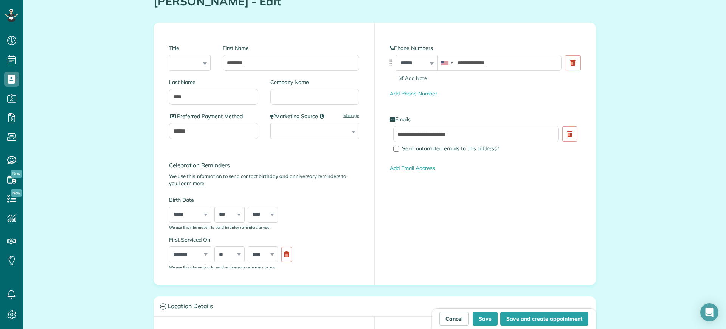
scroll to position [3, 3]
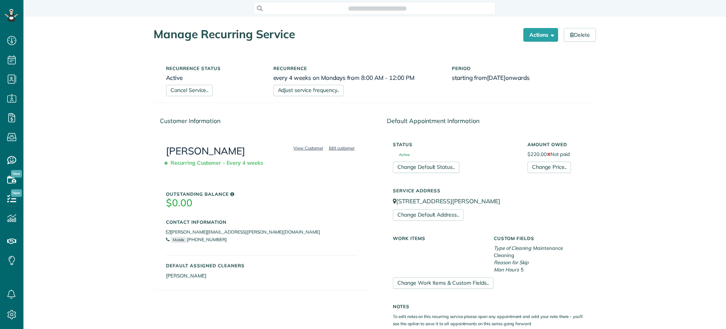
scroll to position [3, 3]
click at [549, 168] on link "Change Price.." at bounding box center [550, 167] width 44 height 11
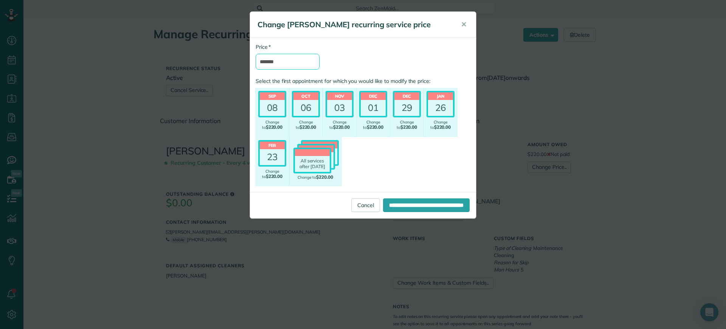
click at [268, 59] on input "*******" at bounding box center [288, 62] width 64 height 16
click at [269, 59] on input "*******" at bounding box center [288, 62] width 64 height 16
type input "*******"
click at [416, 207] on input "**********" at bounding box center [426, 205] width 87 height 14
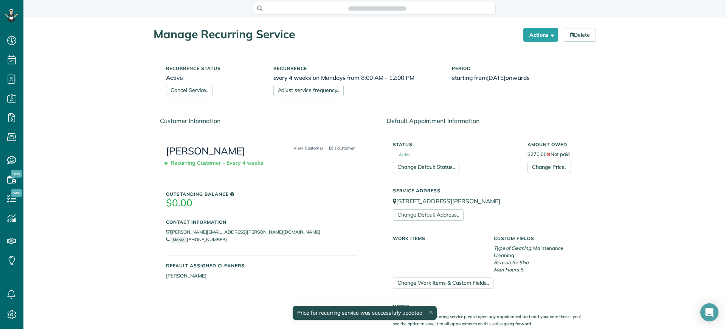
scroll to position [3, 3]
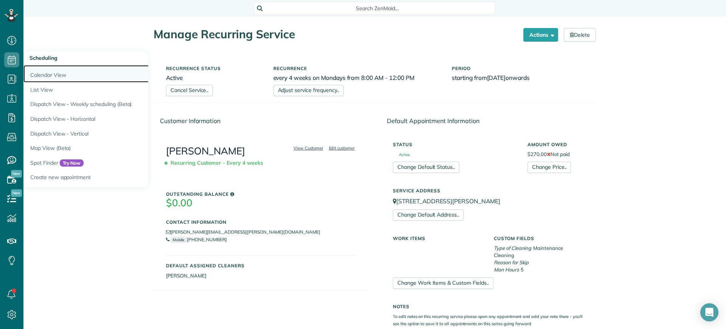
click at [56, 75] on link "Calendar View" at bounding box center [117, 73] width 189 height 17
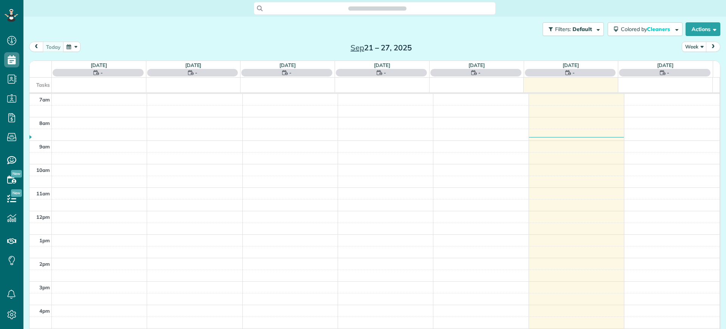
scroll to position [3, 3]
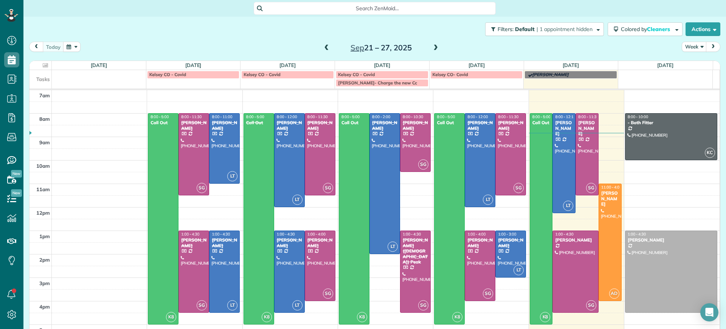
click at [432, 48] on span at bounding box center [436, 48] width 8 height 7
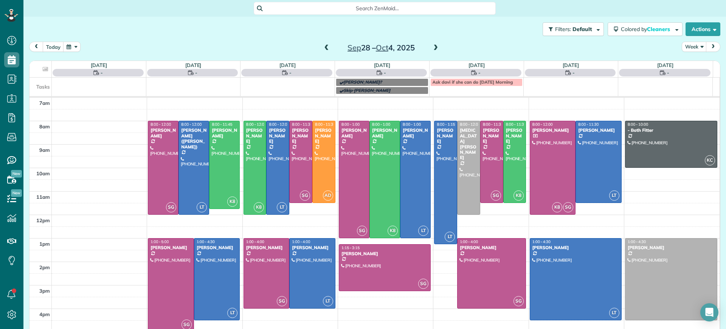
click at [432, 48] on span at bounding box center [436, 48] width 8 height 7
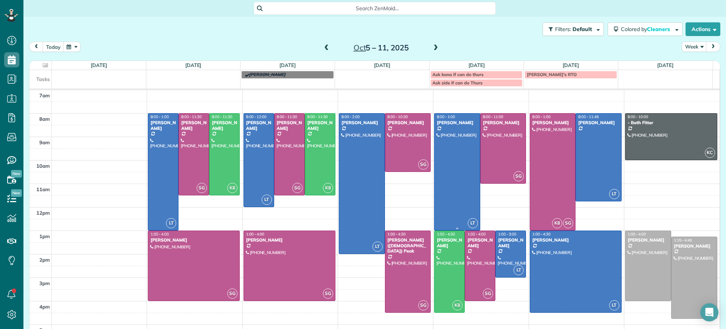
click at [454, 182] on div at bounding box center [457, 172] width 45 height 117
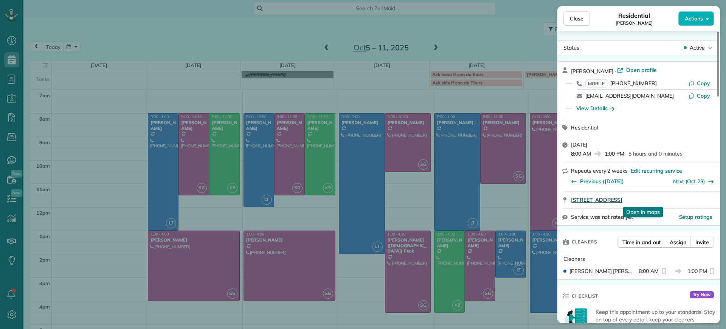
drag, startPoint x: 569, startPoint y: 201, endPoint x: 694, endPoint y: 199, distance: 124.5
click at [694, 199] on div "[STREET_ADDRESS] Open in maps Open in maps" at bounding box center [639, 199] width 163 height 17
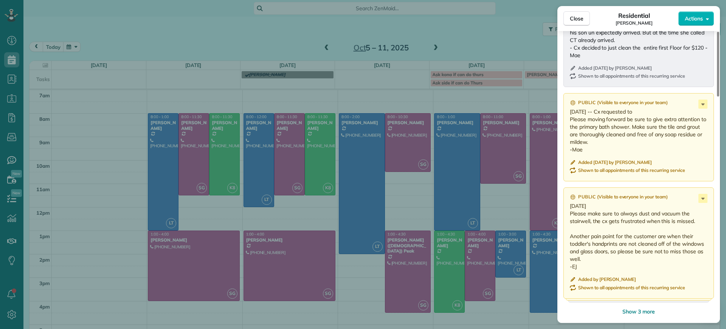
scroll to position [852, 0]
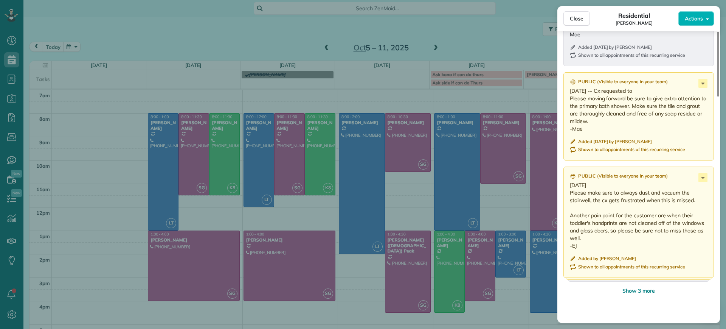
click at [388, 44] on div "Close Residential [PERSON_NAME] Actions Status Active [PERSON_NAME] · Open prof…" at bounding box center [363, 164] width 726 height 329
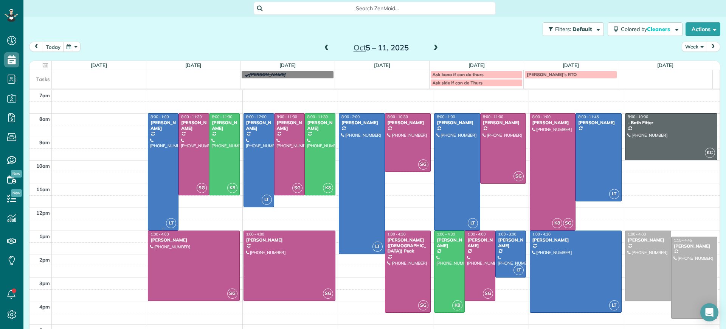
click at [163, 158] on div at bounding box center [163, 172] width 30 height 117
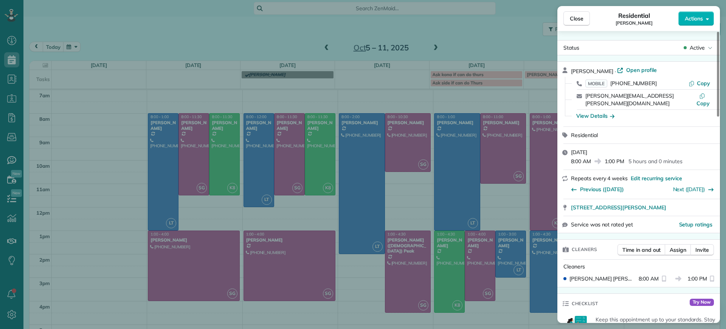
click at [231, 238] on div "Close Residential [PERSON_NAME] Actions Status Active [PERSON_NAME] · Open prof…" at bounding box center [363, 164] width 726 height 329
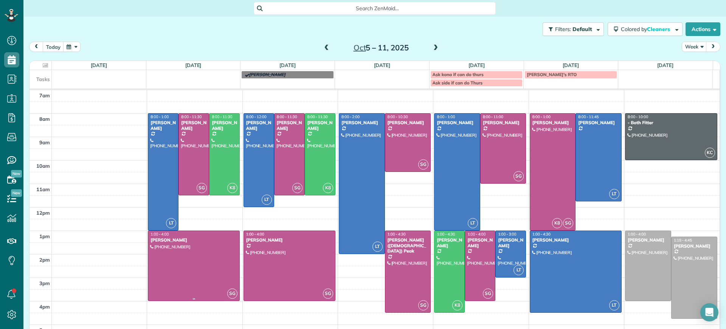
click at [216, 245] on div at bounding box center [193, 266] width 91 height 70
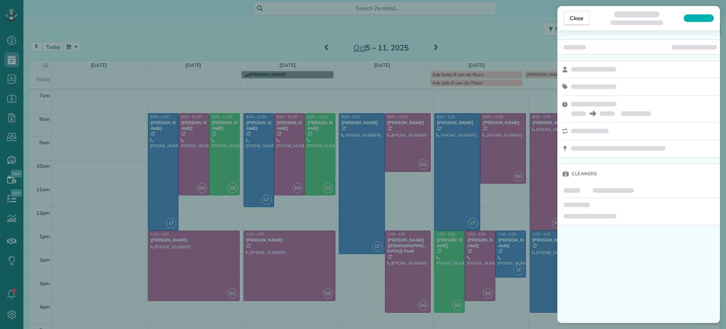
click at [151, 157] on div "Close Cleaners" at bounding box center [363, 164] width 726 height 329
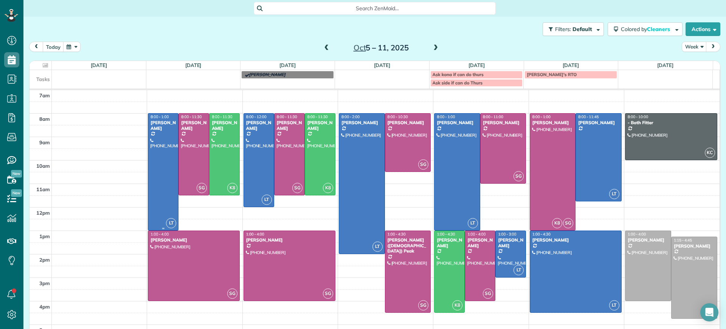
click at [167, 172] on div at bounding box center [163, 172] width 30 height 117
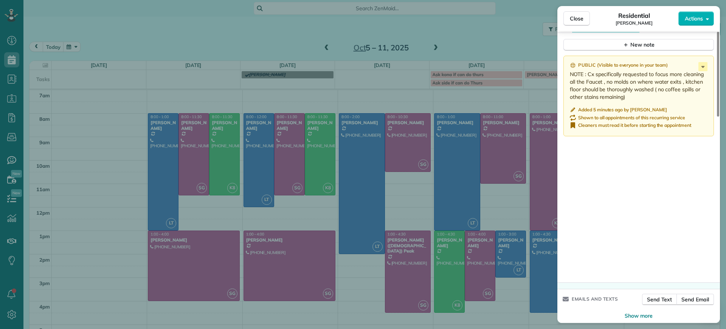
scroll to position [660, 0]
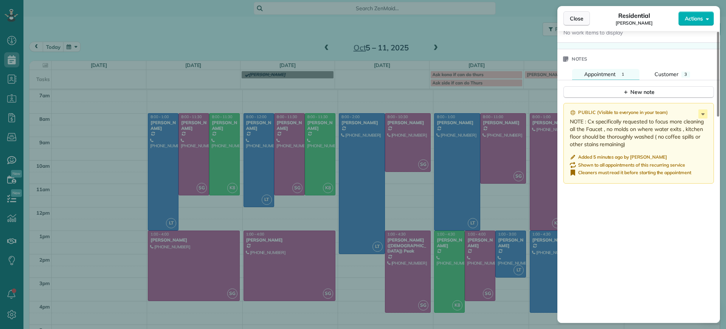
click at [578, 19] on span "Close" at bounding box center [577, 19] width 14 height 8
